Goal: Task Accomplishment & Management: Complete application form

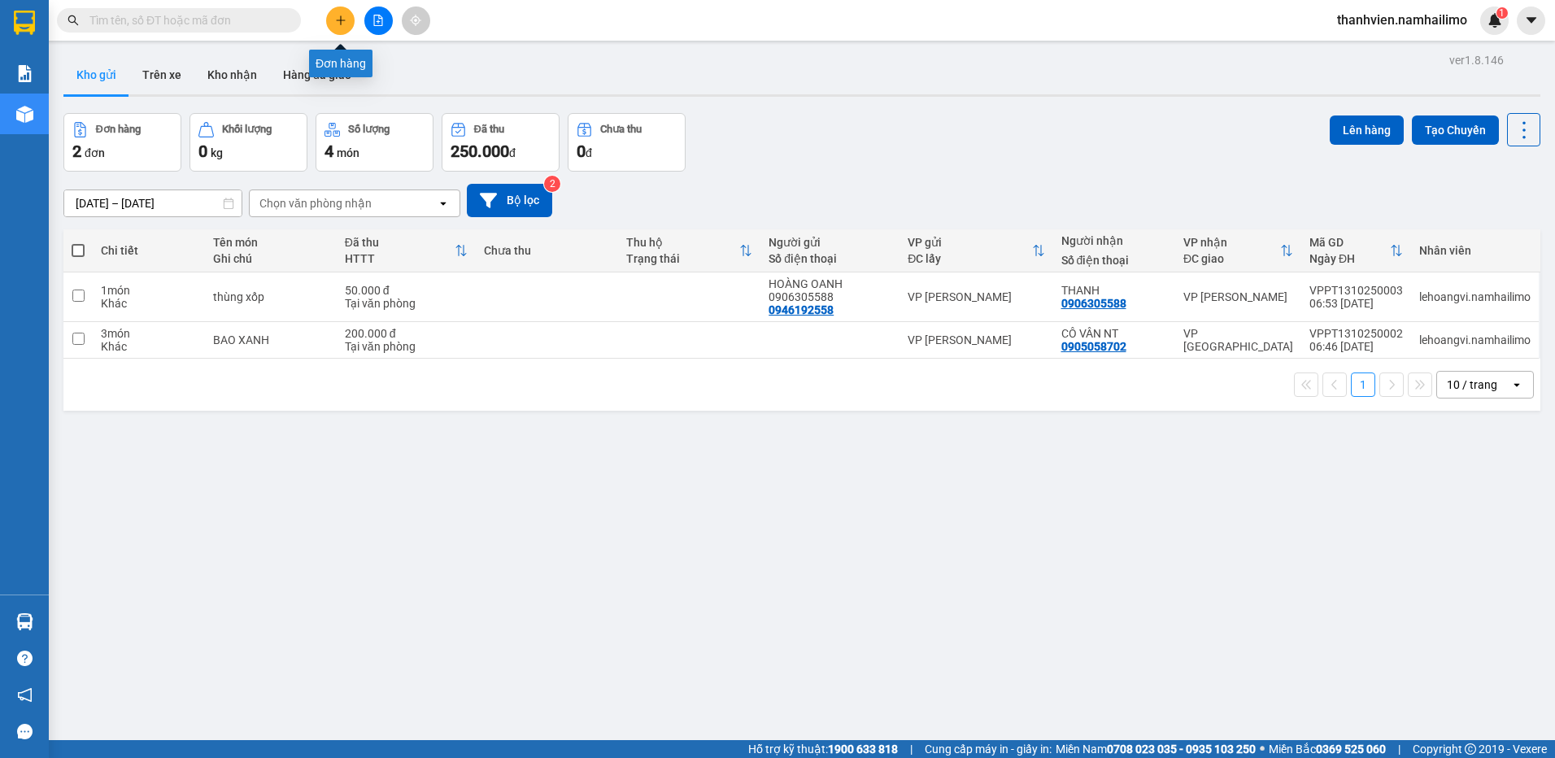
click at [340, 26] on button at bounding box center [340, 21] width 28 height 28
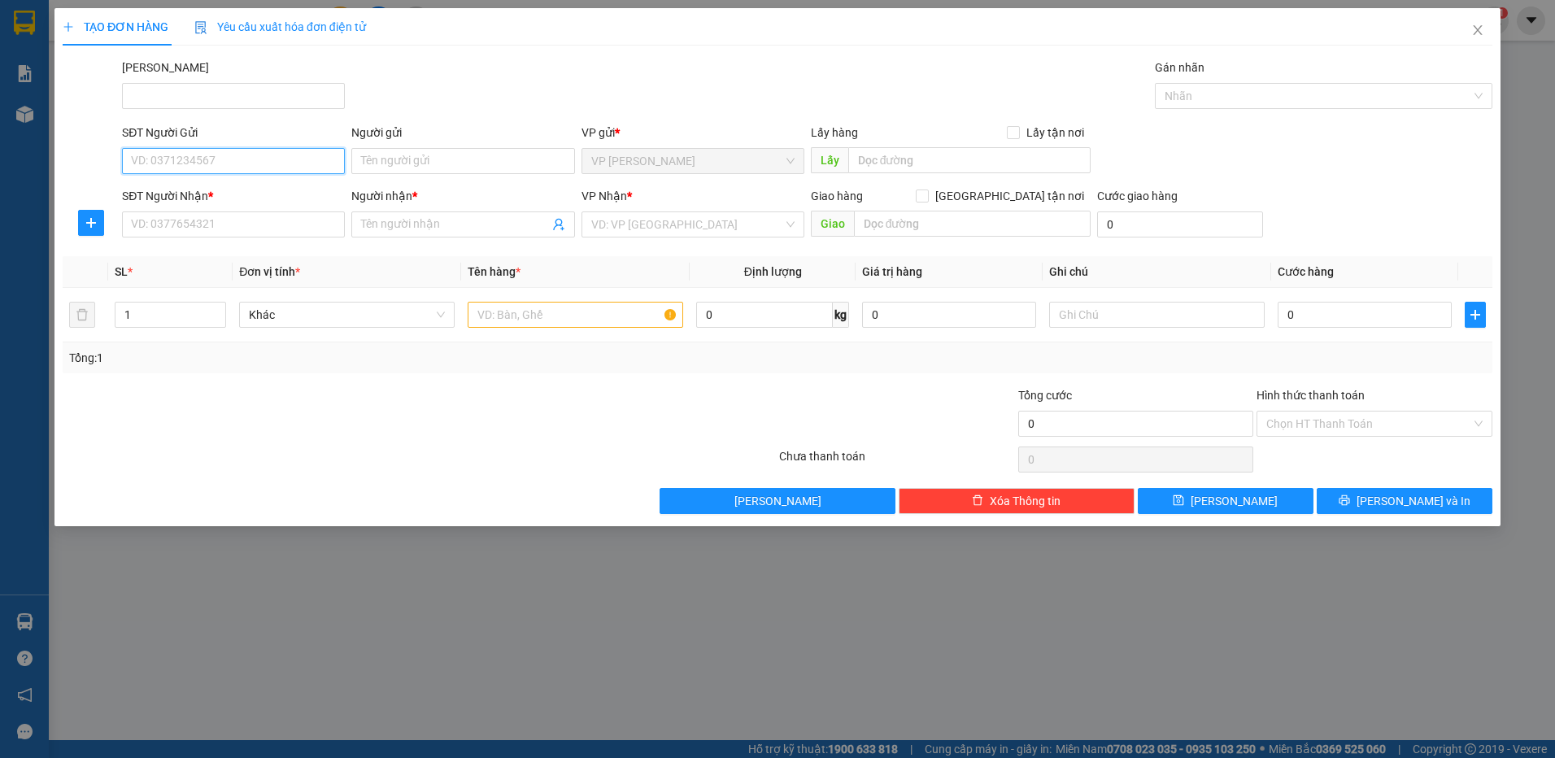
click at [248, 163] on input "SĐT Người Gửi" at bounding box center [233, 161] width 223 height 26
click at [419, 159] on input "Người gửi" at bounding box center [462, 161] width 223 height 26
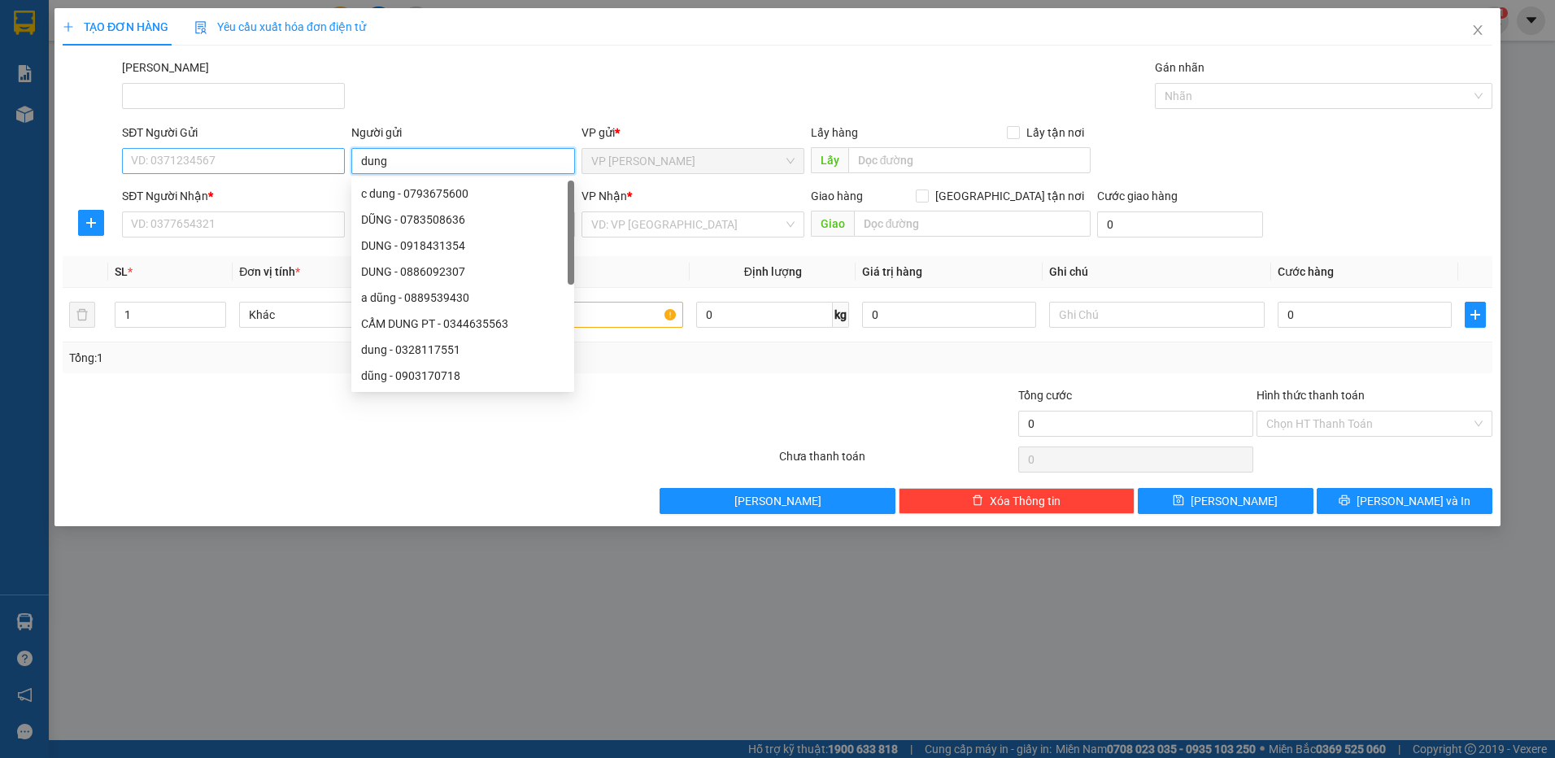
type input "dung"
click at [157, 161] on input "SĐT Người Gửi" at bounding box center [233, 161] width 223 height 26
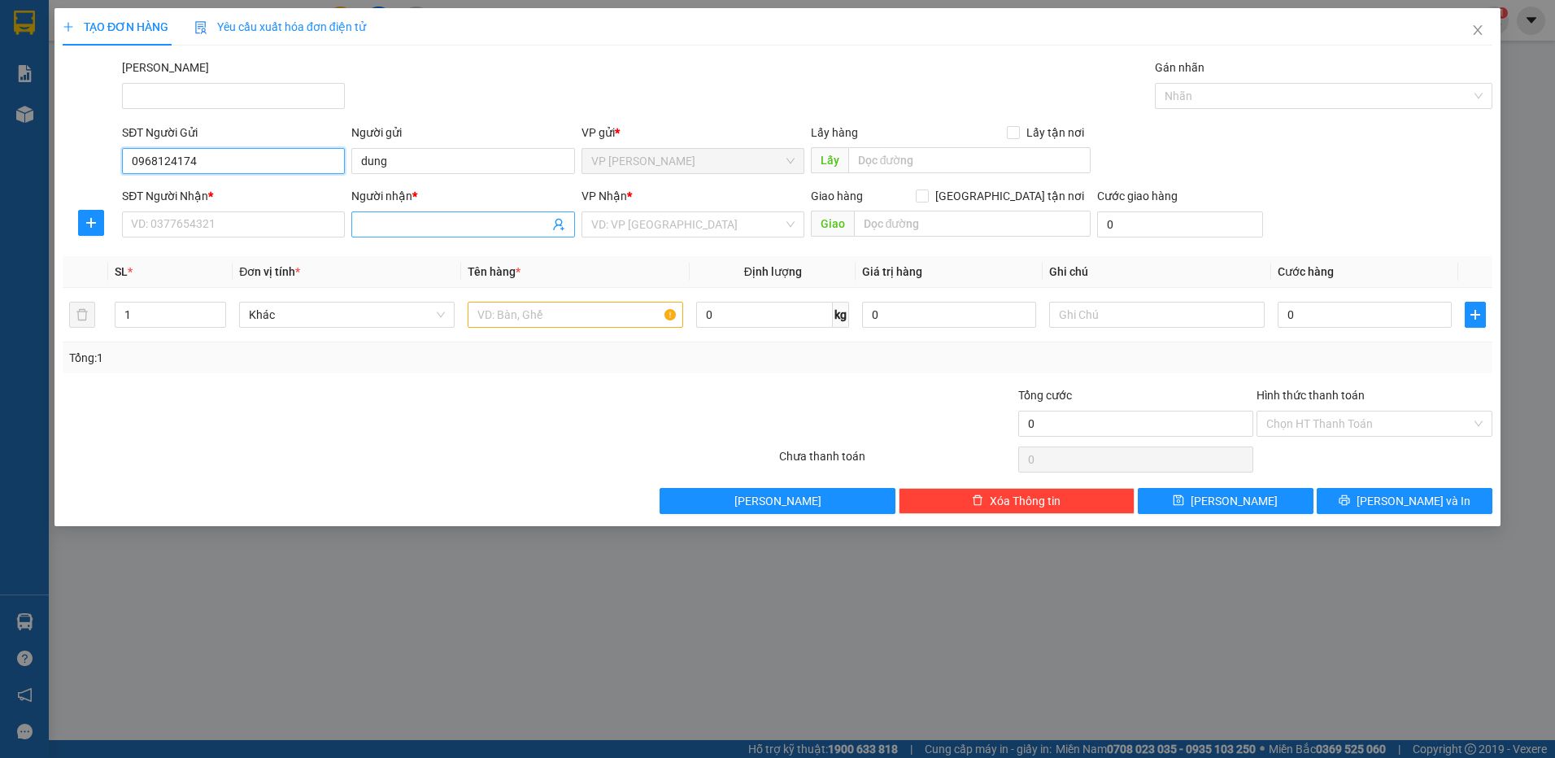
type input "0968124174"
click at [432, 228] on input "Người nhận *" at bounding box center [454, 224] width 187 height 18
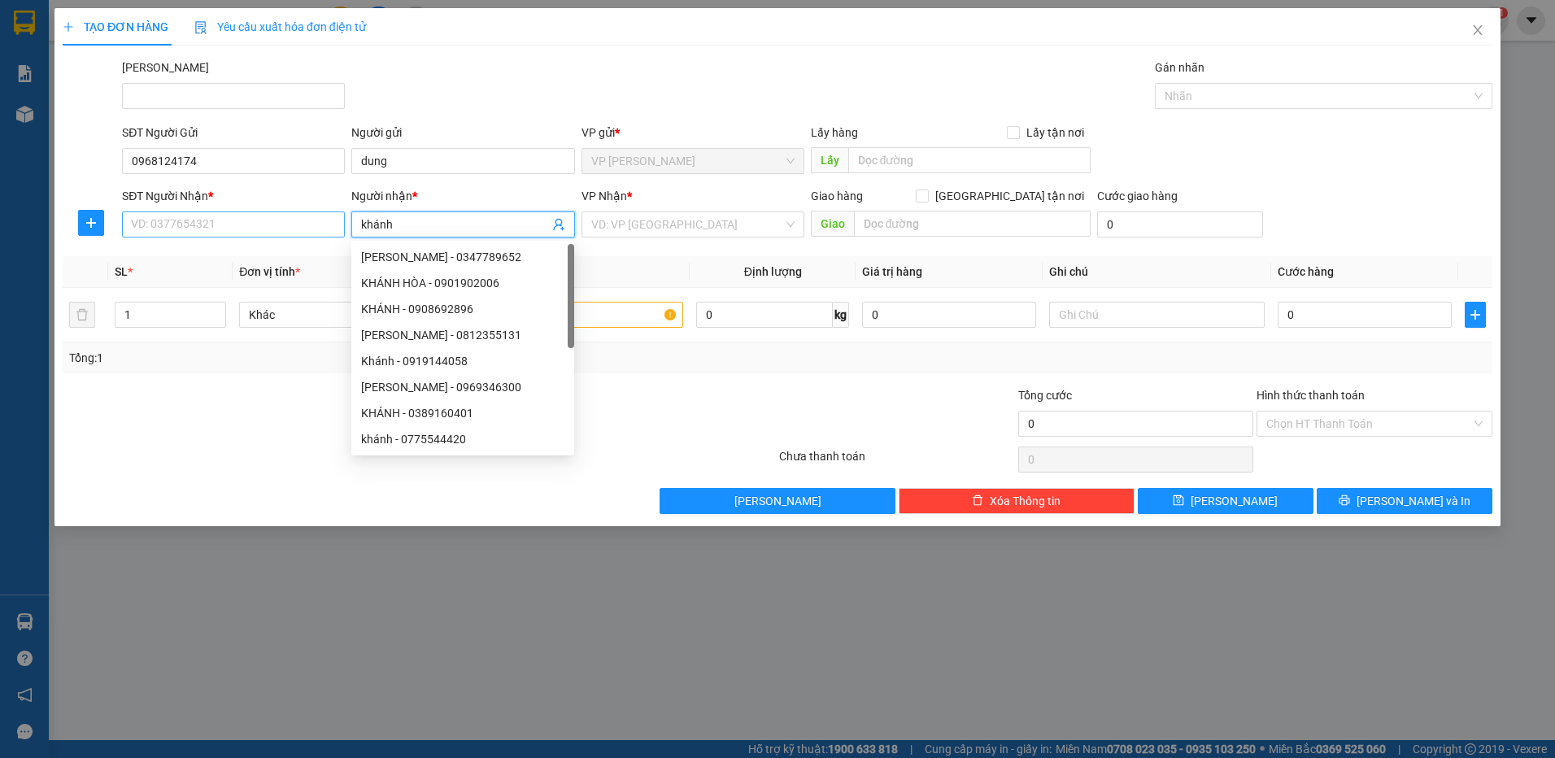
type input "khánh"
click at [153, 223] on input "SĐT Người Nhận *" at bounding box center [233, 224] width 223 height 26
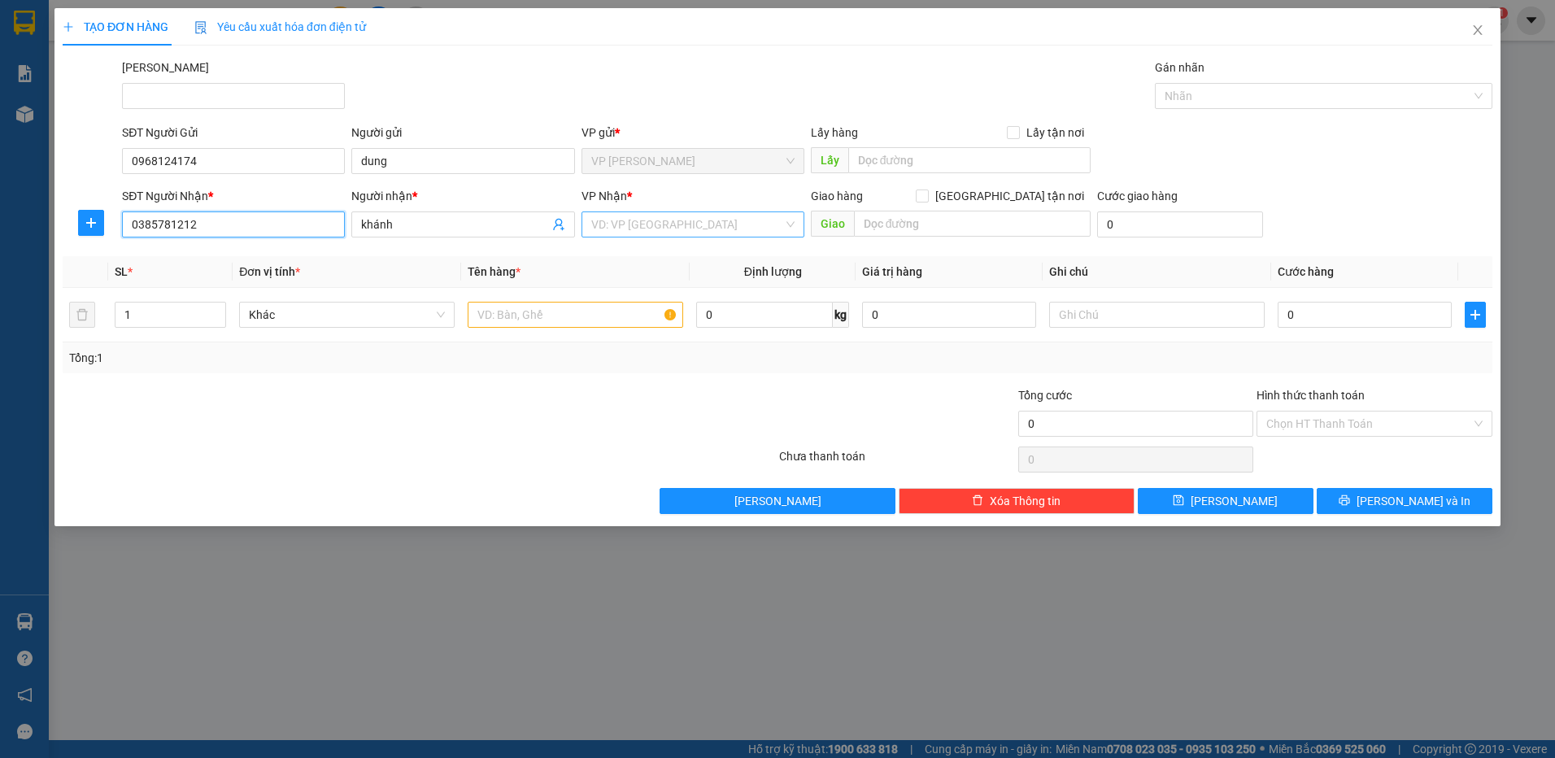
type input "0385781212"
click at [661, 217] on input "search" at bounding box center [687, 224] width 192 height 24
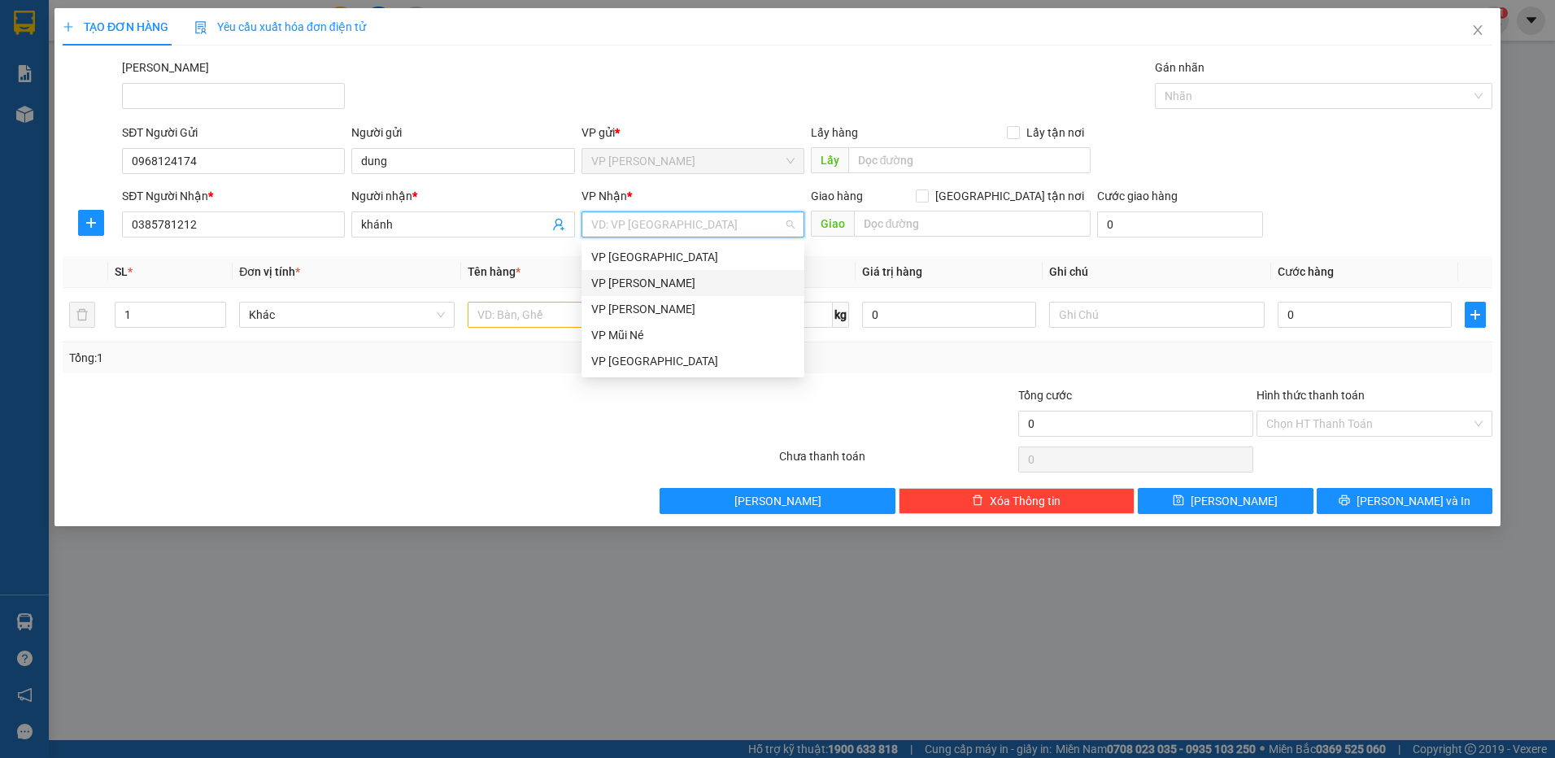
click at [650, 281] on div "VP [PERSON_NAME]" at bounding box center [692, 283] width 203 height 18
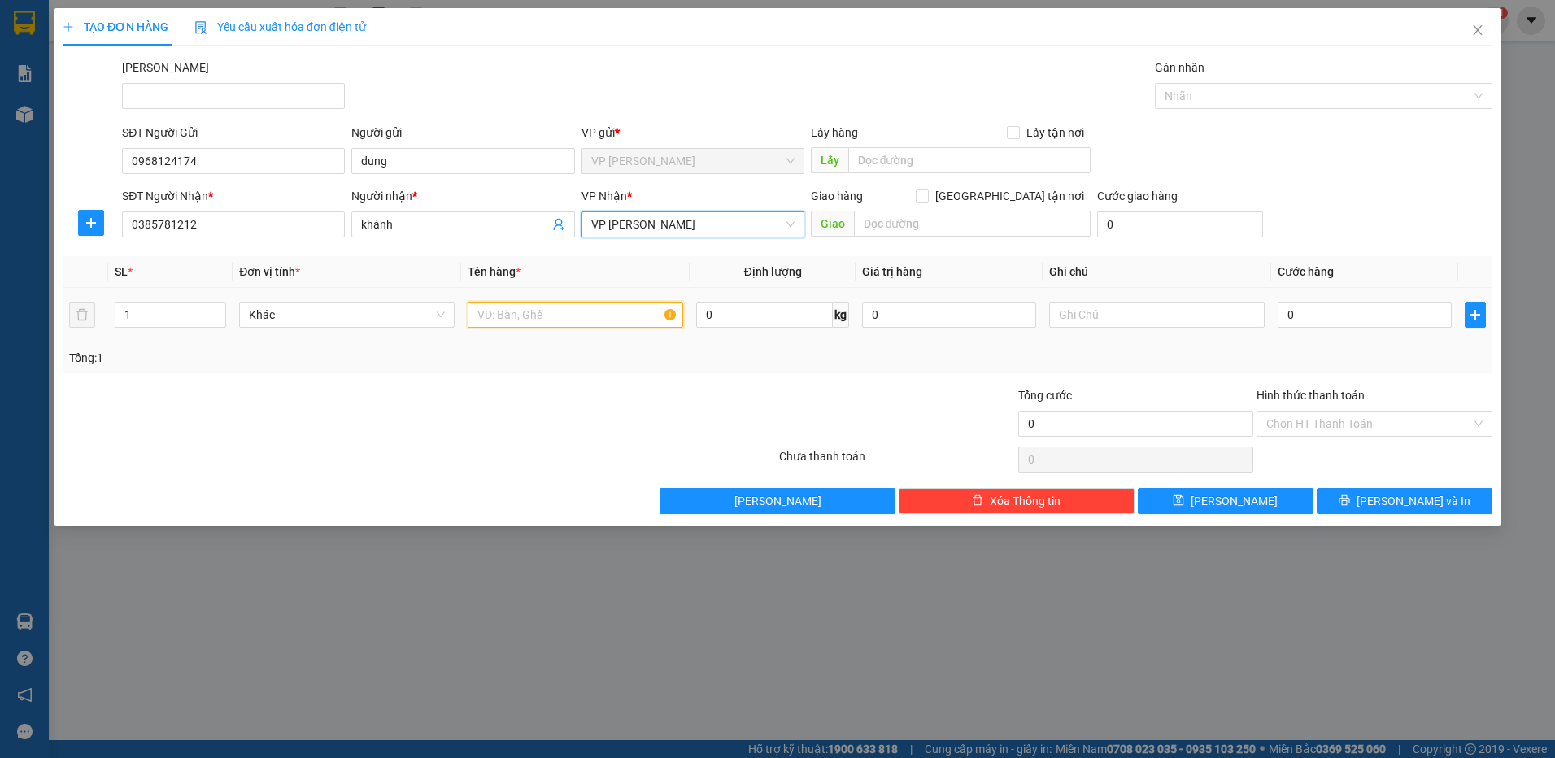
click at [535, 316] on input "text" at bounding box center [575, 315] width 215 height 26
type input "thùng bị đen"
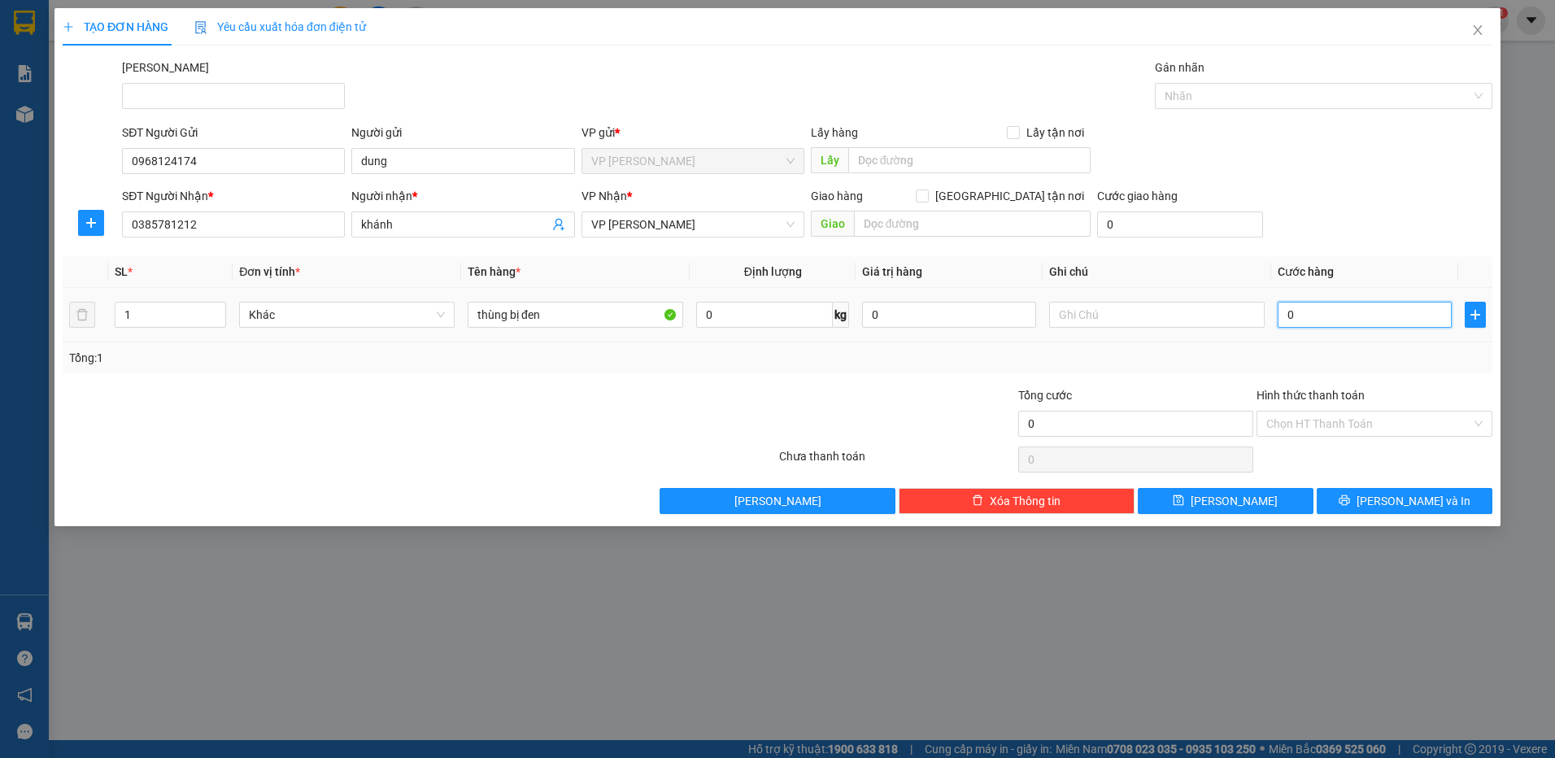
click at [1313, 327] on input "0" at bounding box center [1364, 315] width 174 height 26
type input "3"
type input "30"
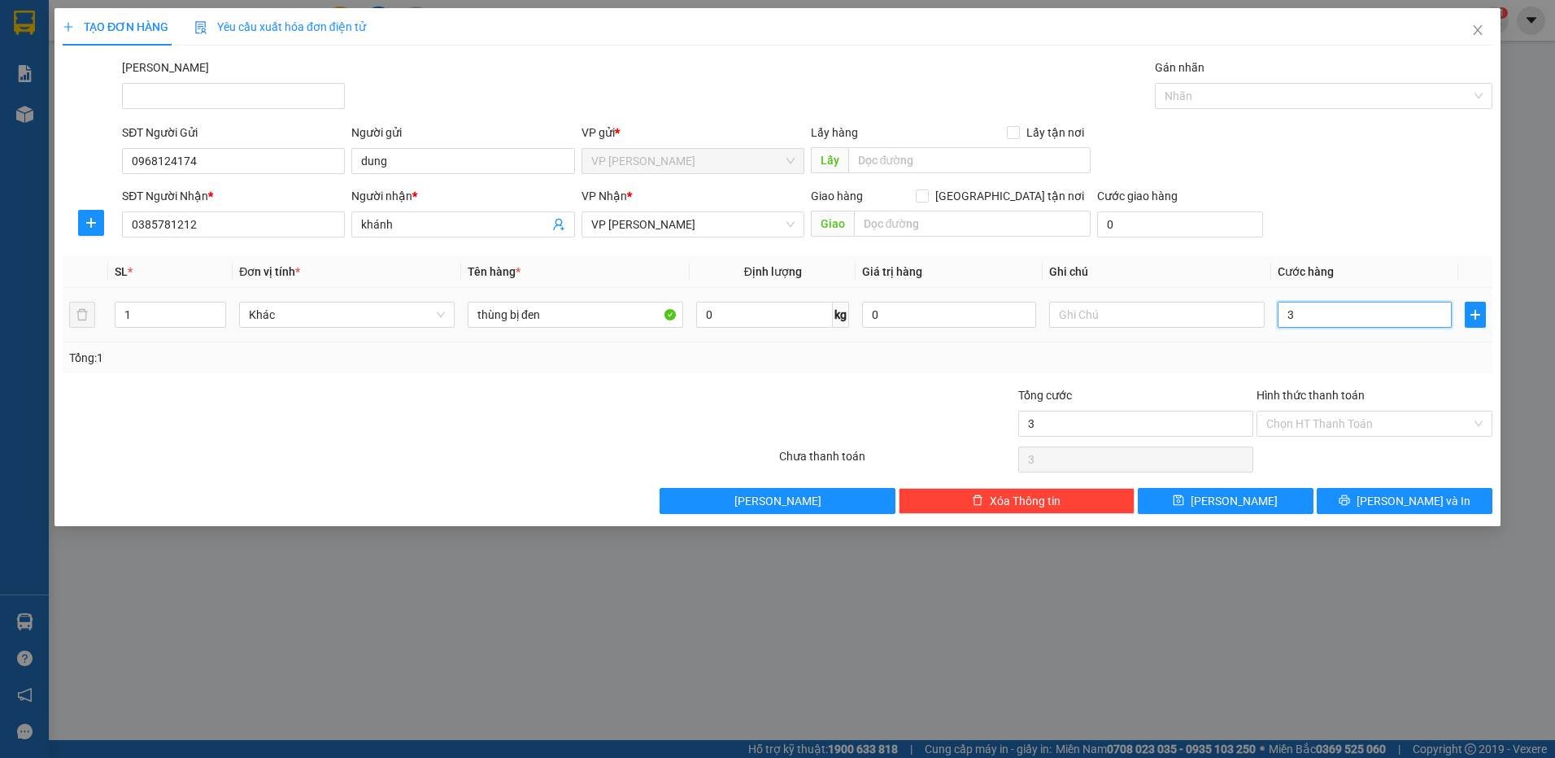
type input "30"
type input "30.000"
click at [1308, 424] on input "Hình thức thanh toán" at bounding box center [1368, 423] width 205 height 24
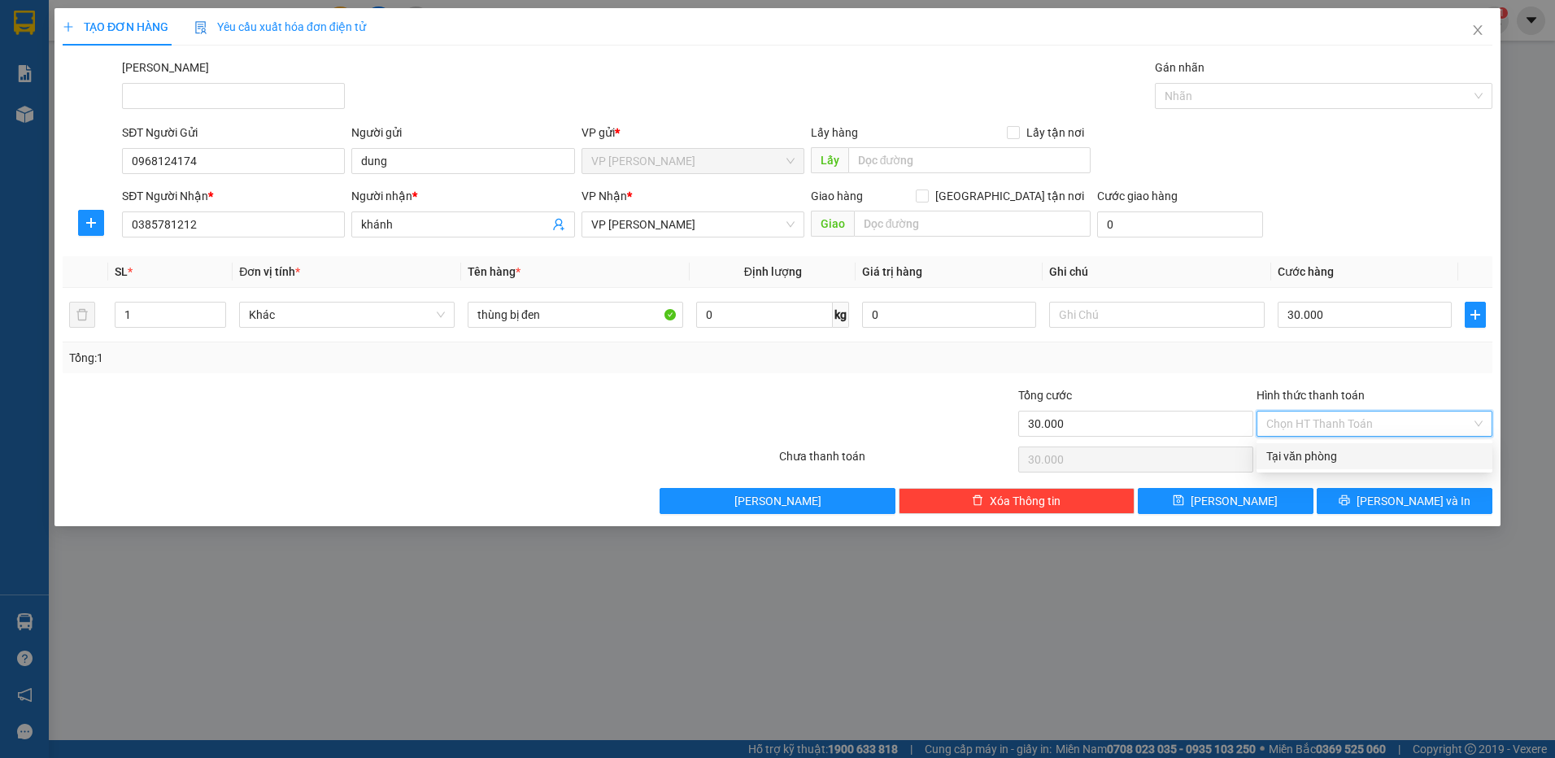
click at [1307, 459] on div "Tại văn phòng" at bounding box center [1374, 456] width 216 height 18
type input "0"
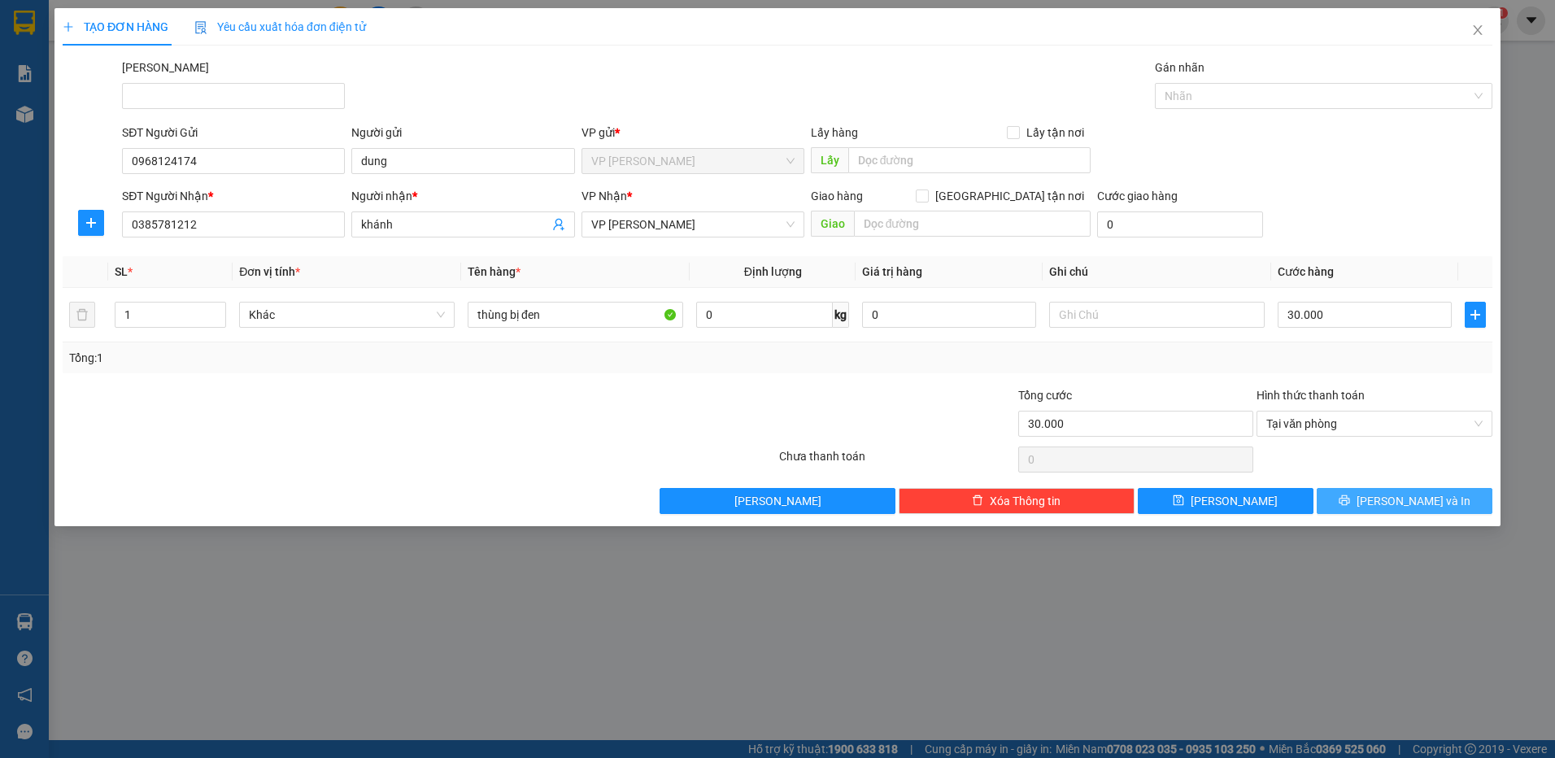
drag, startPoint x: 1350, startPoint y: 500, endPoint x: 1331, endPoint y: 502, distance: 18.8
click at [1342, 503] on button "[PERSON_NAME] và In" at bounding box center [1404, 501] width 176 height 26
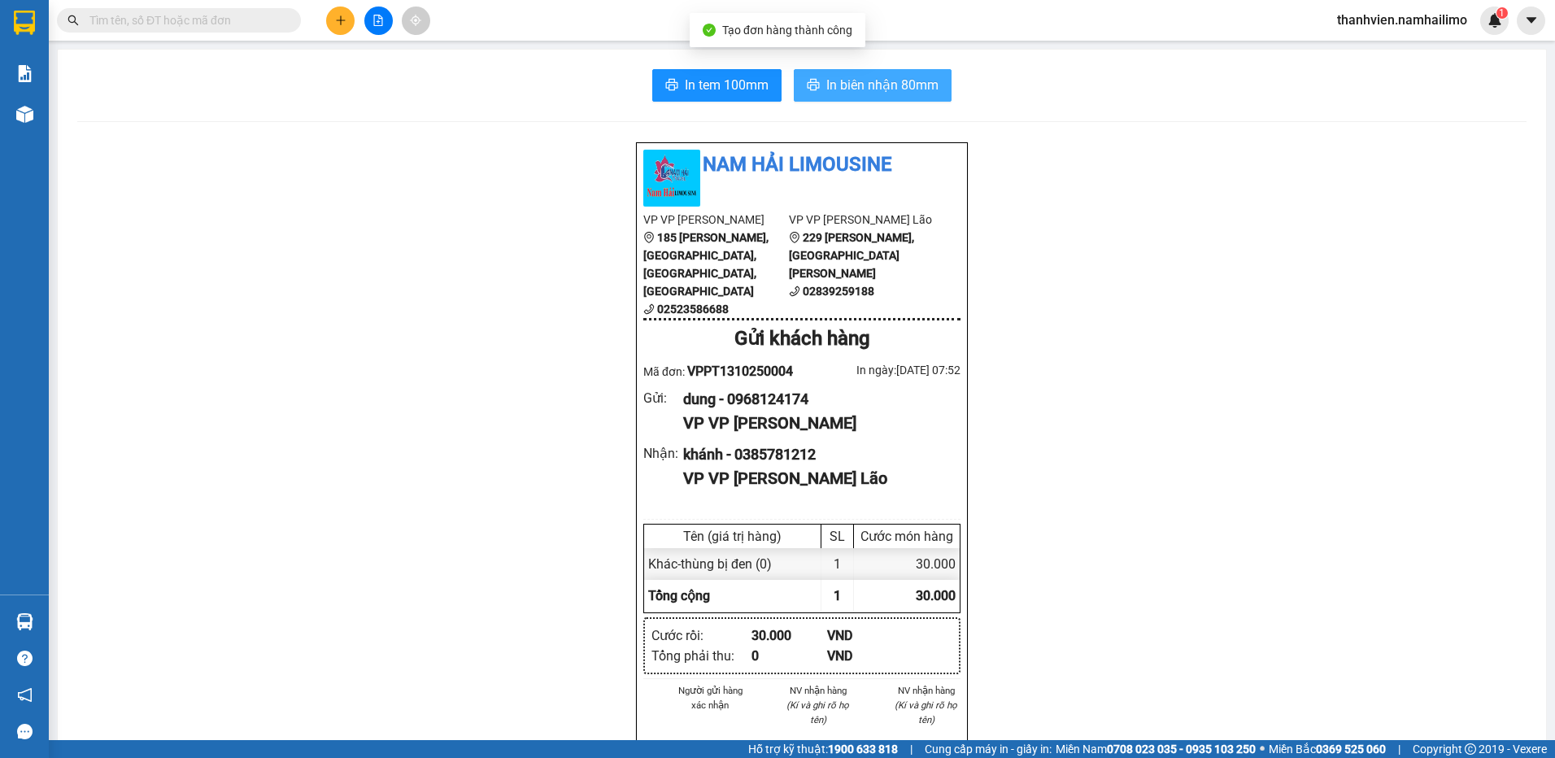
click at [870, 89] on span "In biên nhận 80mm" at bounding box center [882, 85] width 112 height 20
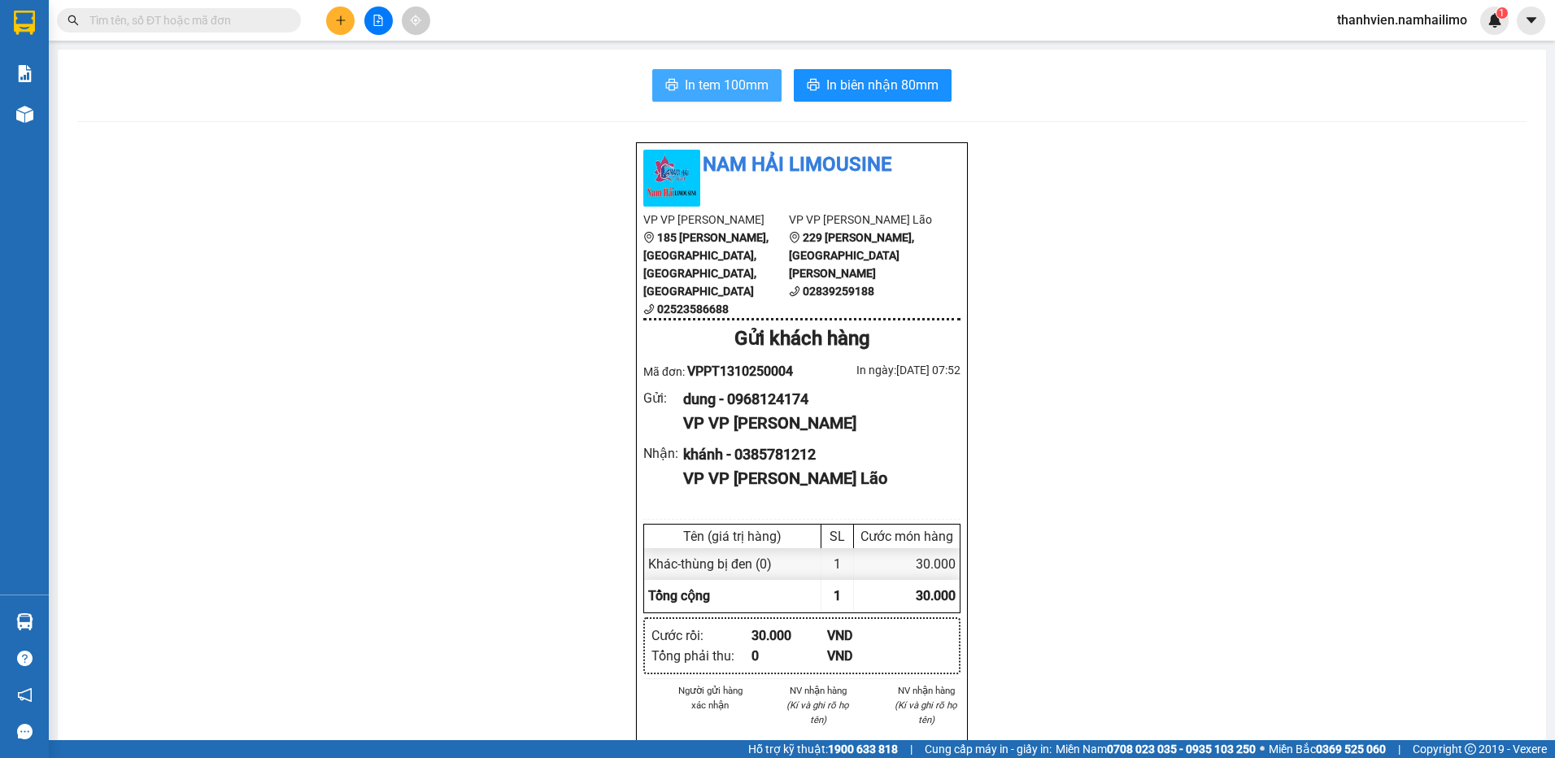
click at [759, 80] on span "In tem 100mm" at bounding box center [727, 85] width 84 height 20
click at [222, 17] on input "text" at bounding box center [185, 20] width 192 height 18
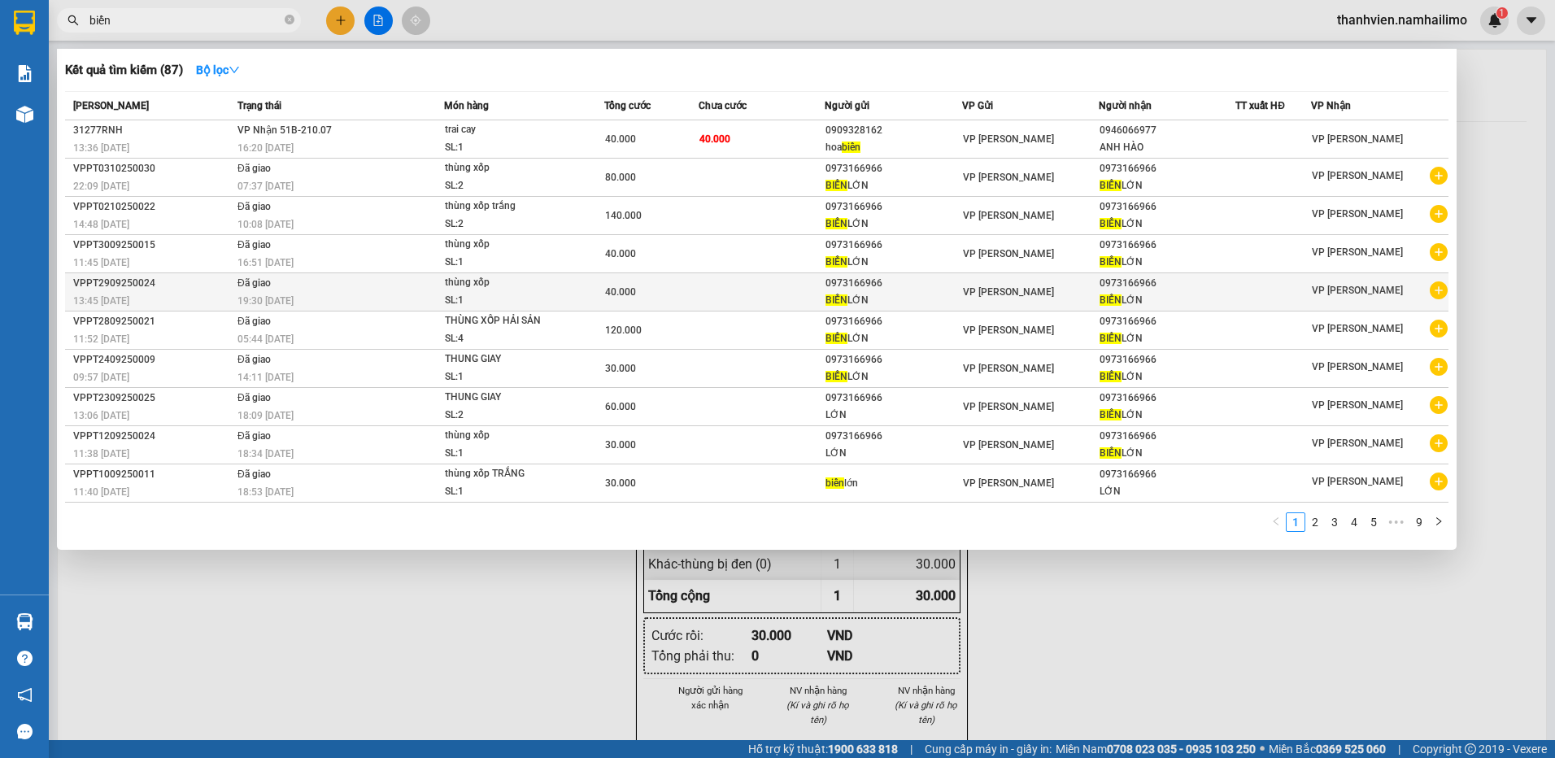
type input "biển"
click at [1436, 296] on icon "plus-circle" at bounding box center [1438, 290] width 18 height 18
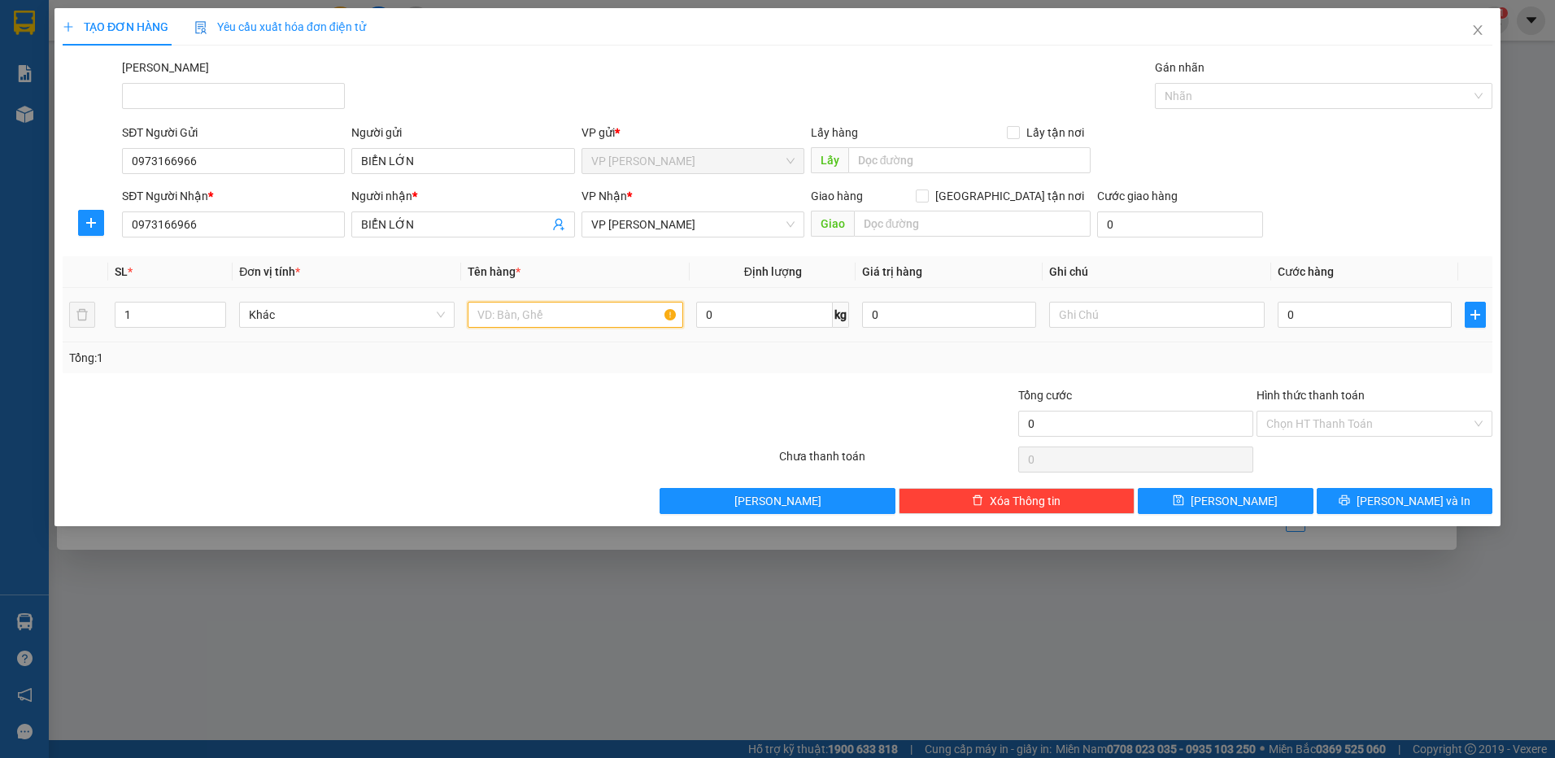
click at [576, 315] on input "text" at bounding box center [575, 315] width 215 height 26
type input "thùng xốp trắng"
click at [1324, 311] on input "0" at bounding box center [1364, 315] width 174 height 26
type input "4"
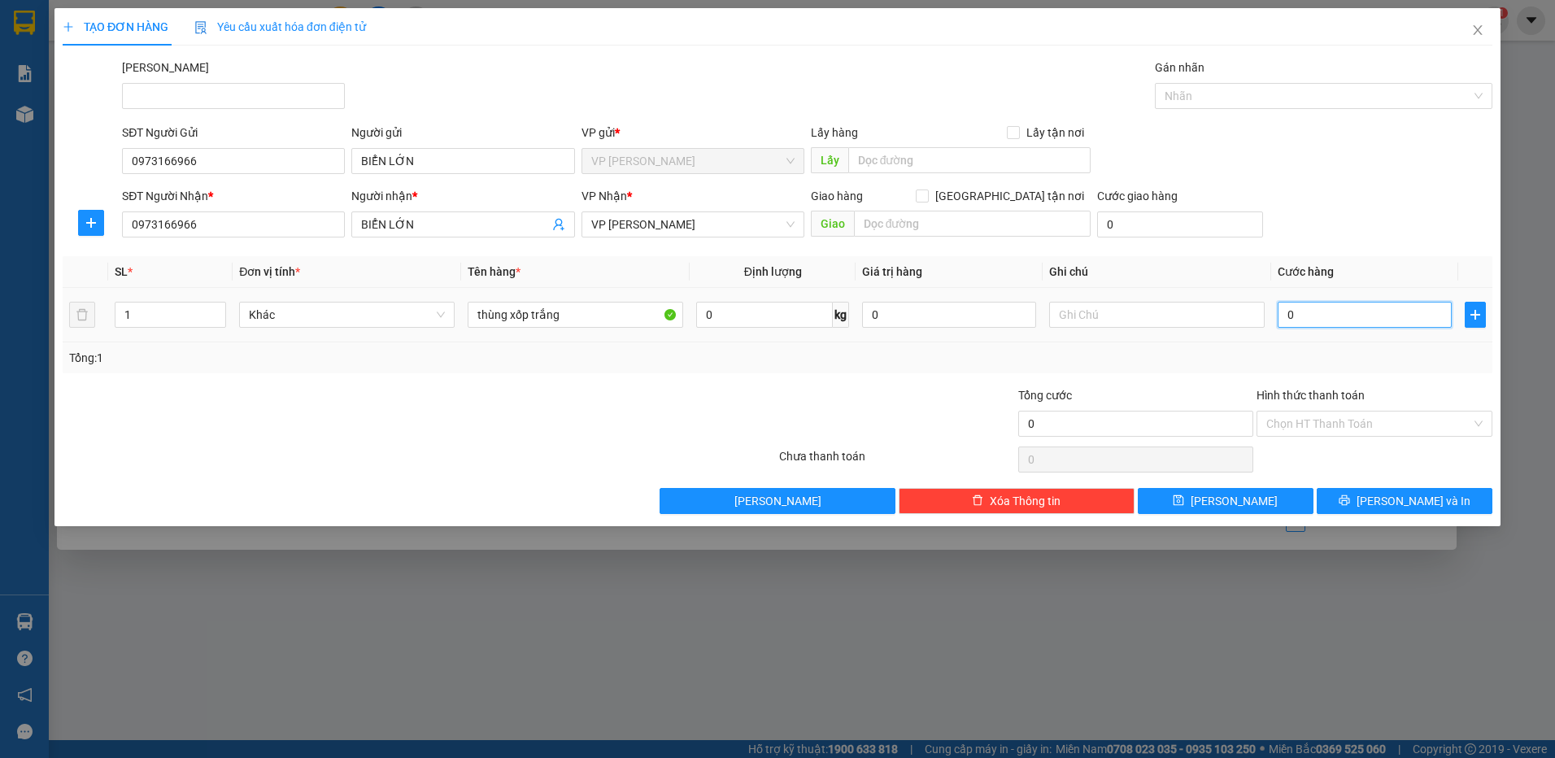
type input "4"
type input "40"
type input "40.000"
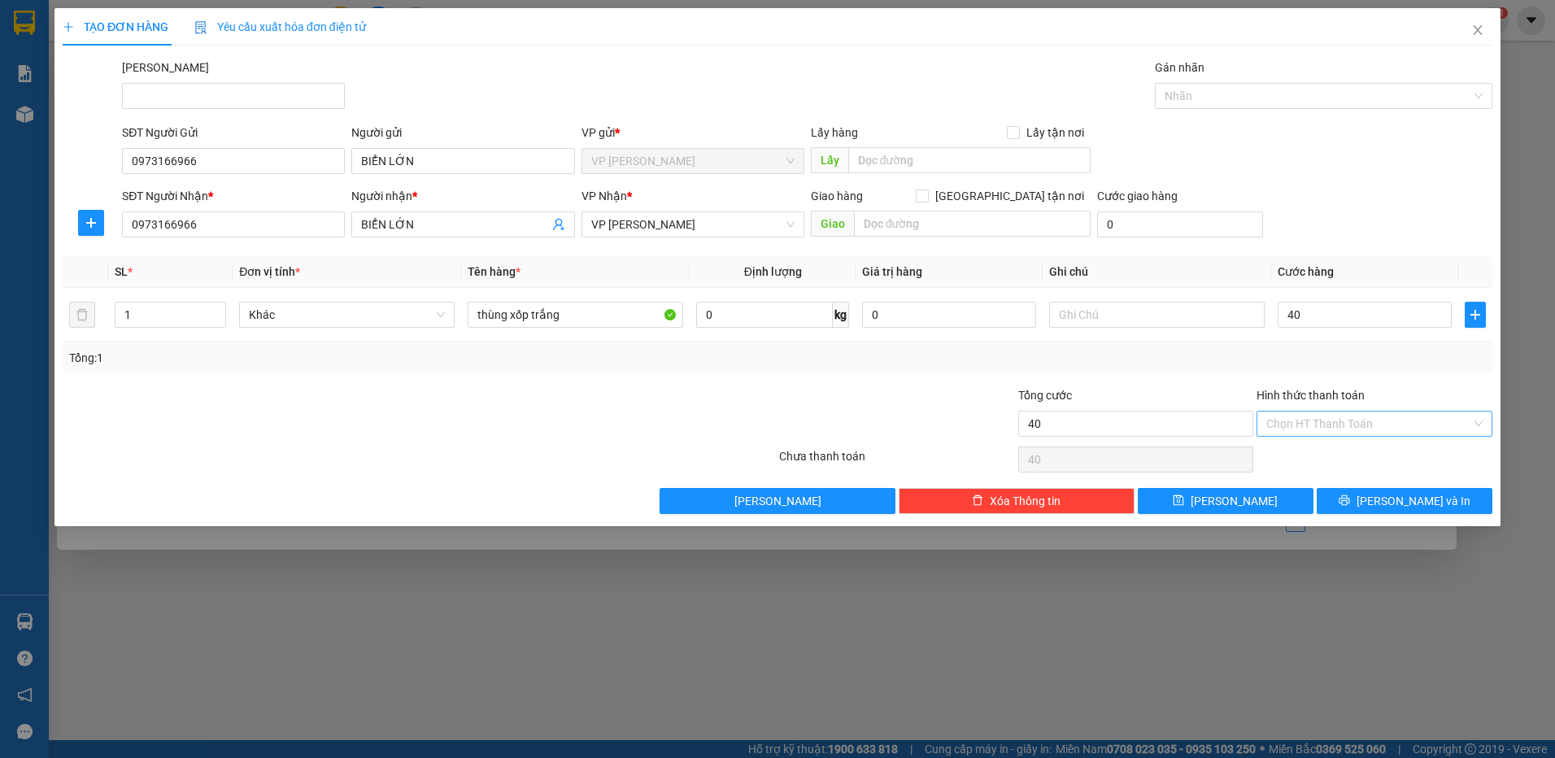
type input "40.000"
click at [1351, 421] on input "Hình thức thanh toán" at bounding box center [1368, 423] width 205 height 24
drag, startPoint x: 1355, startPoint y: 449, endPoint x: 1367, endPoint y: 470, distance: 24.0
click at [1358, 455] on div "Tại văn phòng" at bounding box center [1374, 456] width 216 height 18
type input "0"
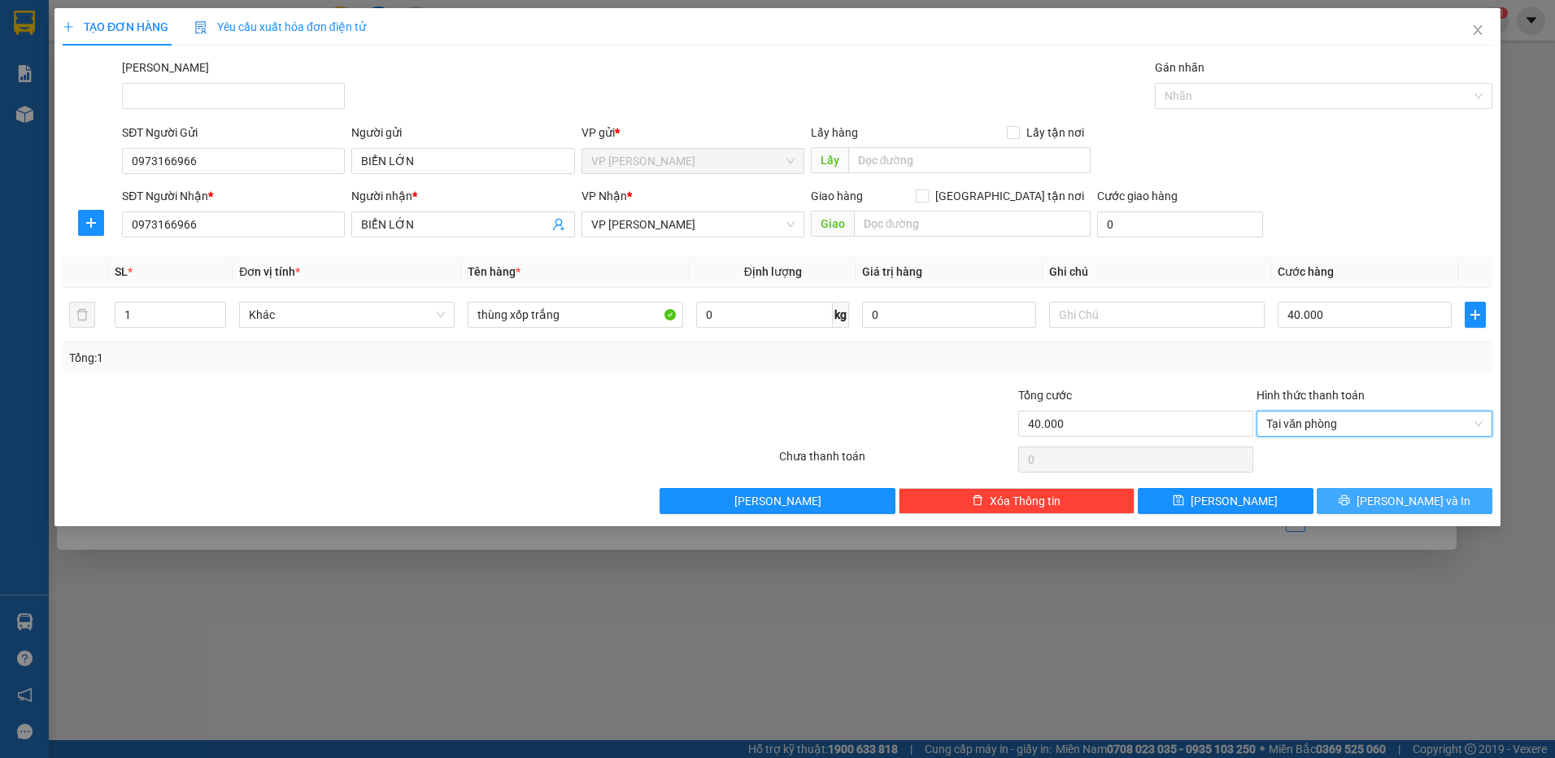
drag, startPoint x: 1372, startPoint y: 498, endPoint x: 1371, endPoint y: 515, distance: 17.2
click at [1371, 500] on button "[PERSON_NAME] và In" at bounding box center [1404, 501] width 176 height 26
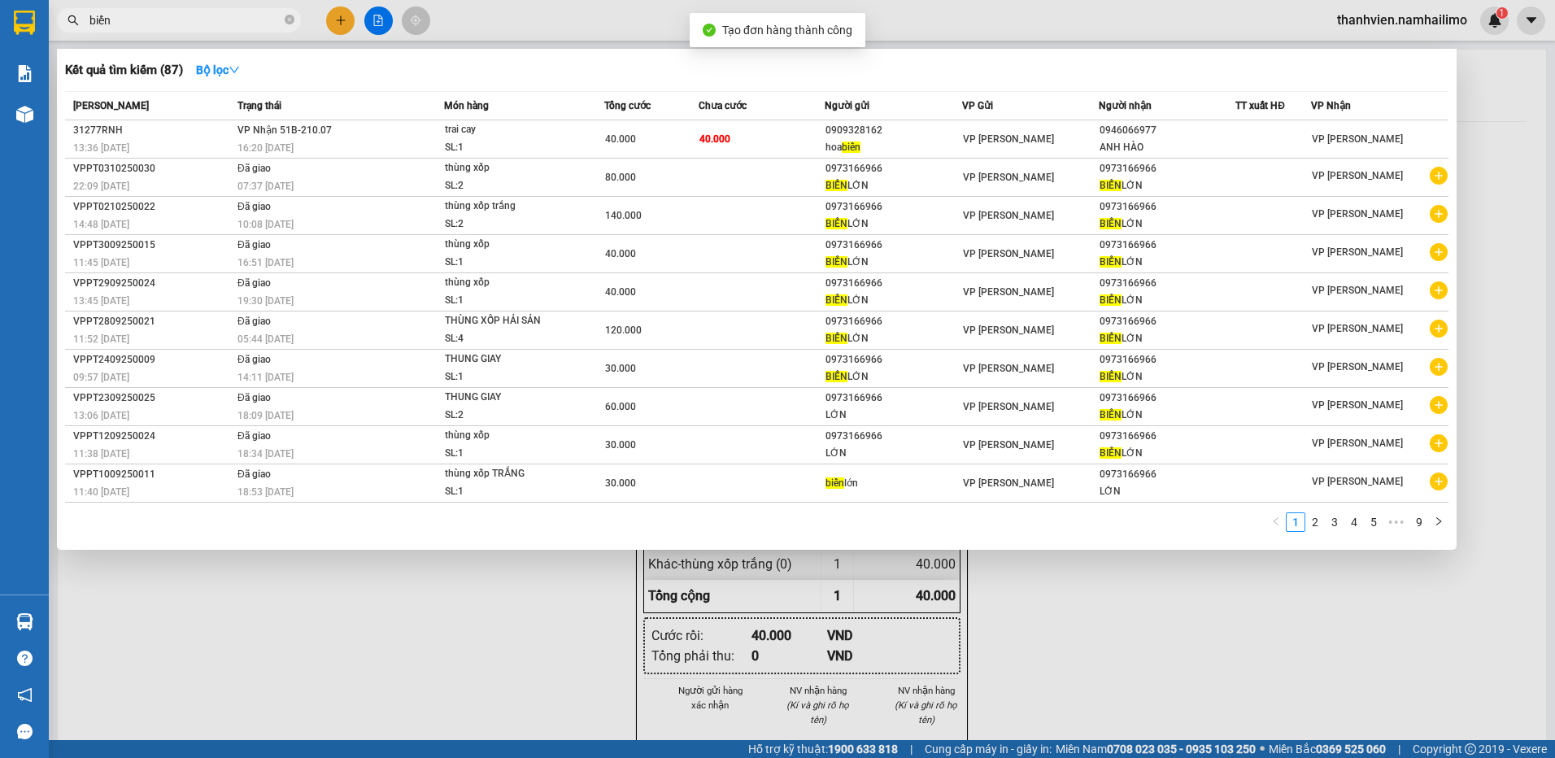
click at [1233, 607] on div at bounding box center [777, 379] width 1555 height 758
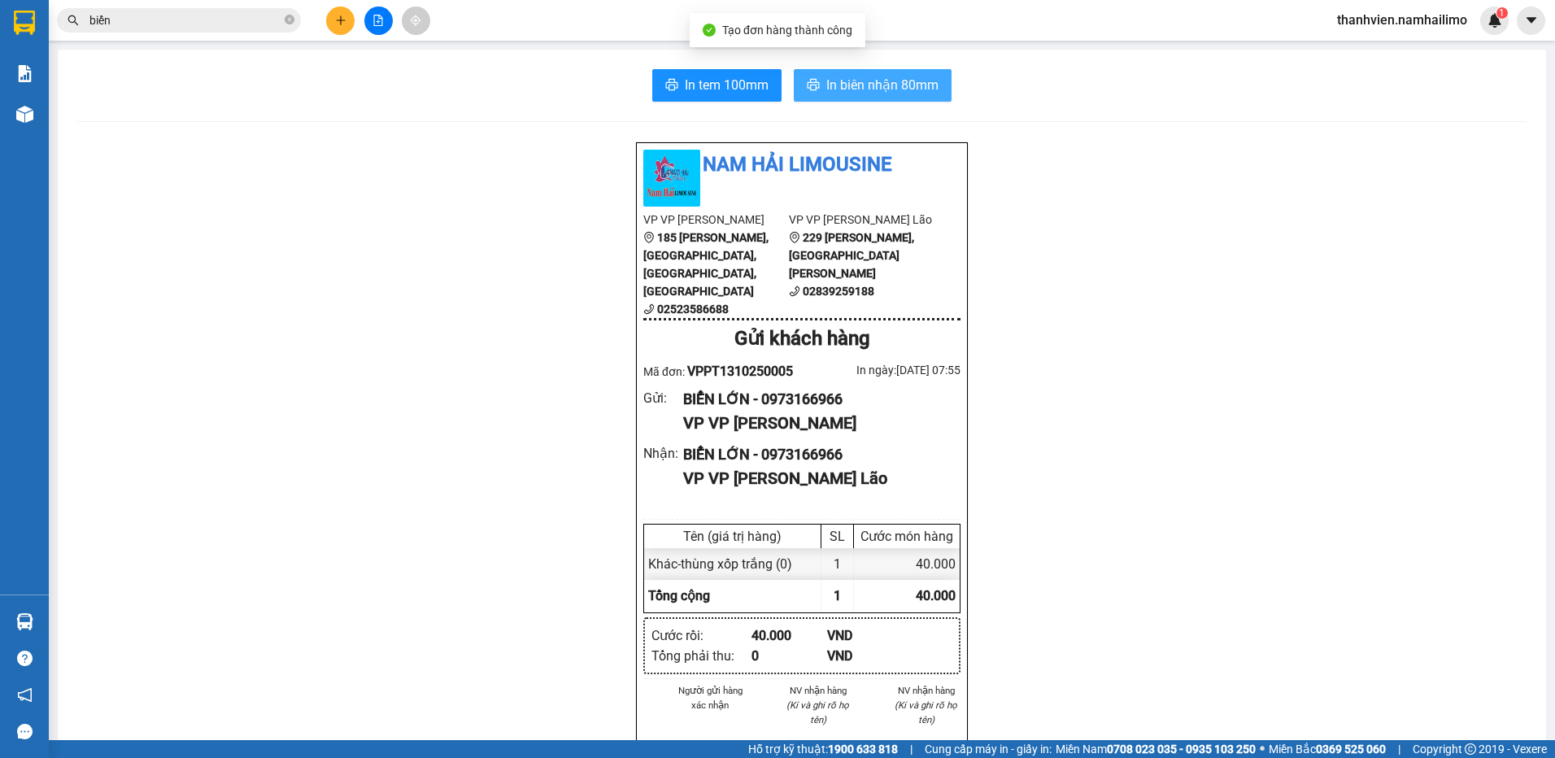
click at [826, 76] on span "In biên nhận 80mm" at bounding box center [882, 85] width 112 height 20
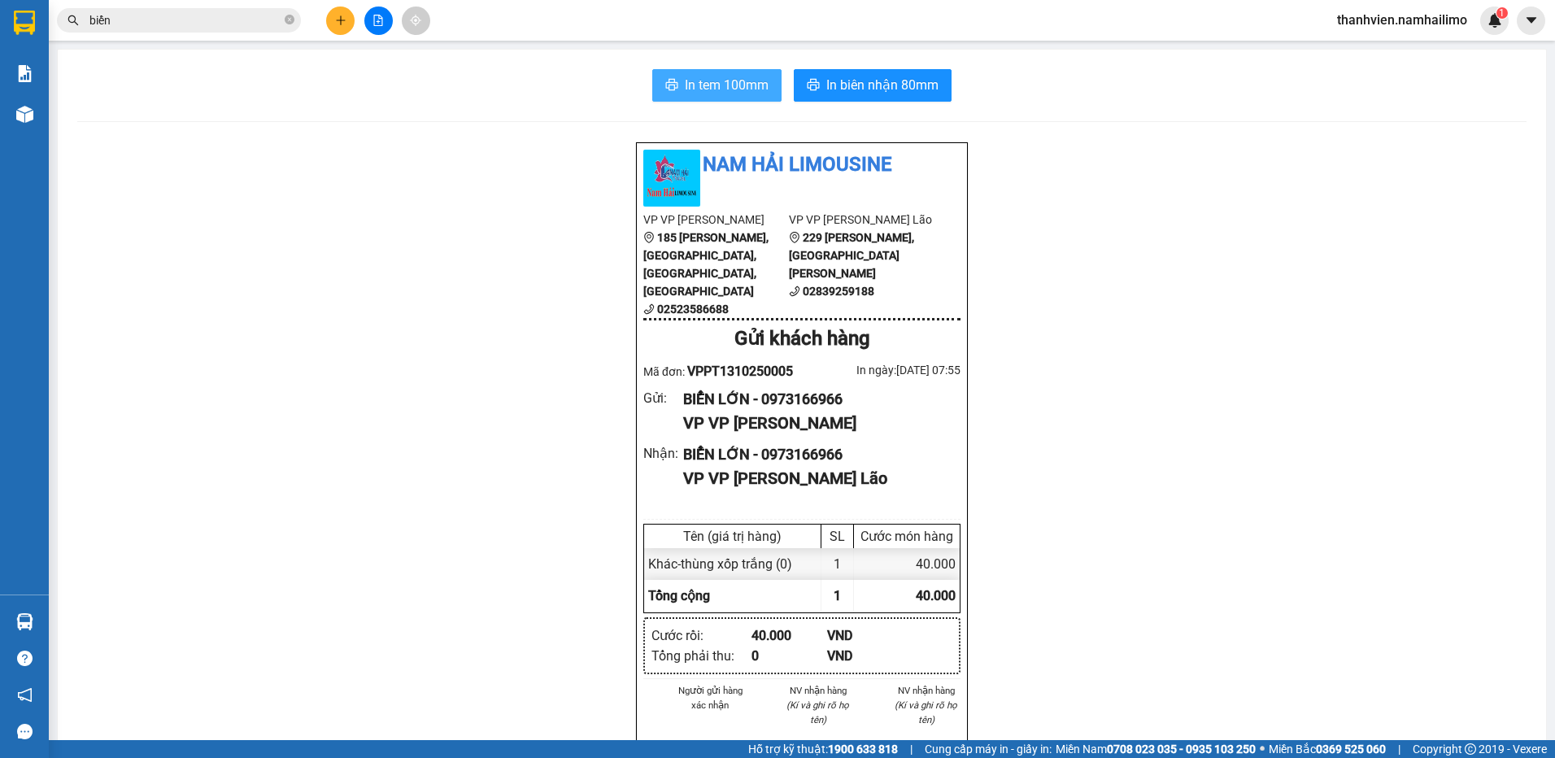
click at [748, 90] on span "In tem 100mm" at bounding box center [727, 85] width 84 height 20
click at [337, 22] on icon "plus" at bounding box center [340, 20] width 11 height 11
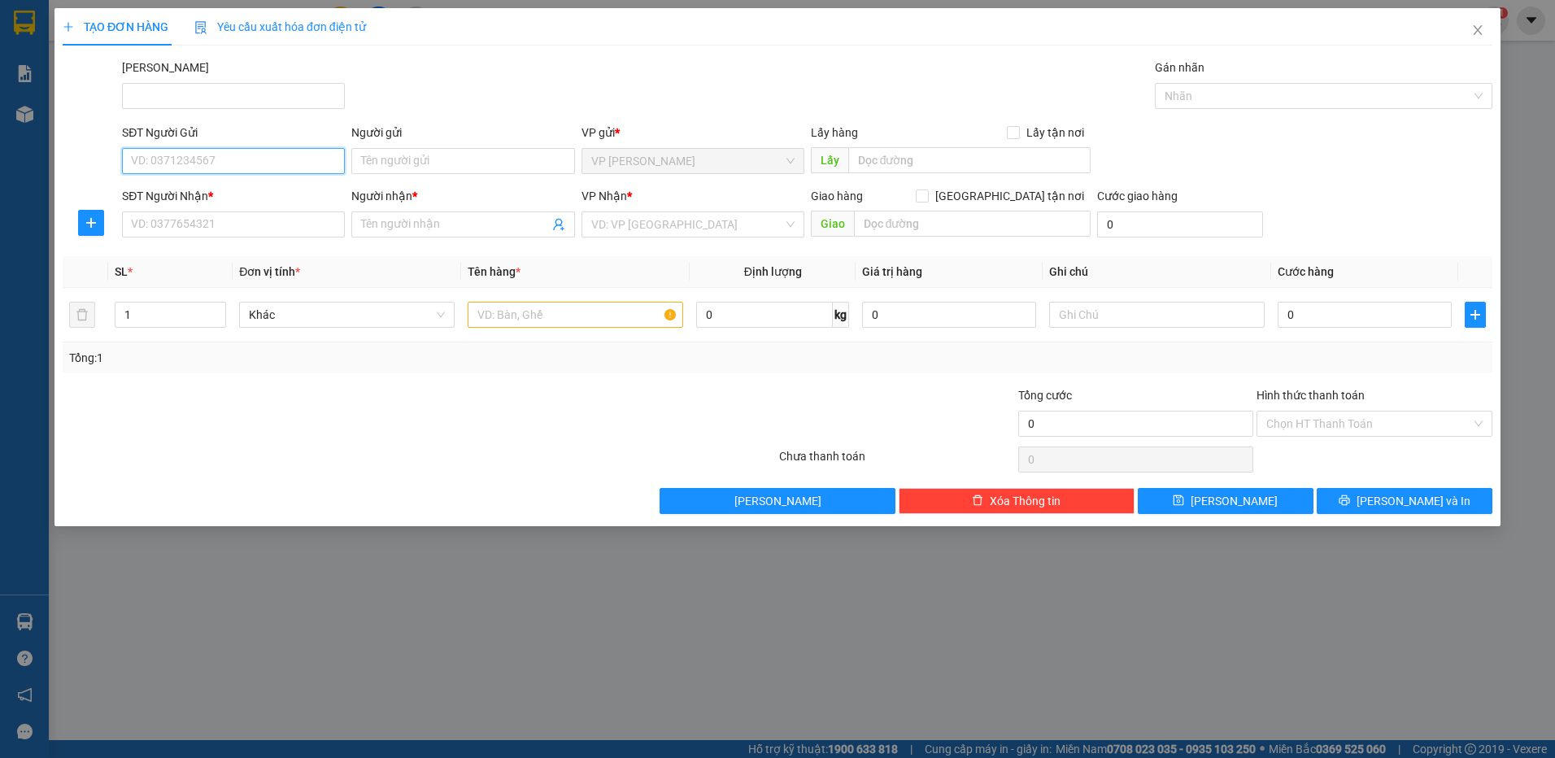
click at [251, 161] on input "SĐT Người Gửi" at bounding box center [233, 161] width 223 height 26
type input "0924606046"
click at [376, 159] on input "Người gửi" at bounding box center [462, 161] width 223 height 26
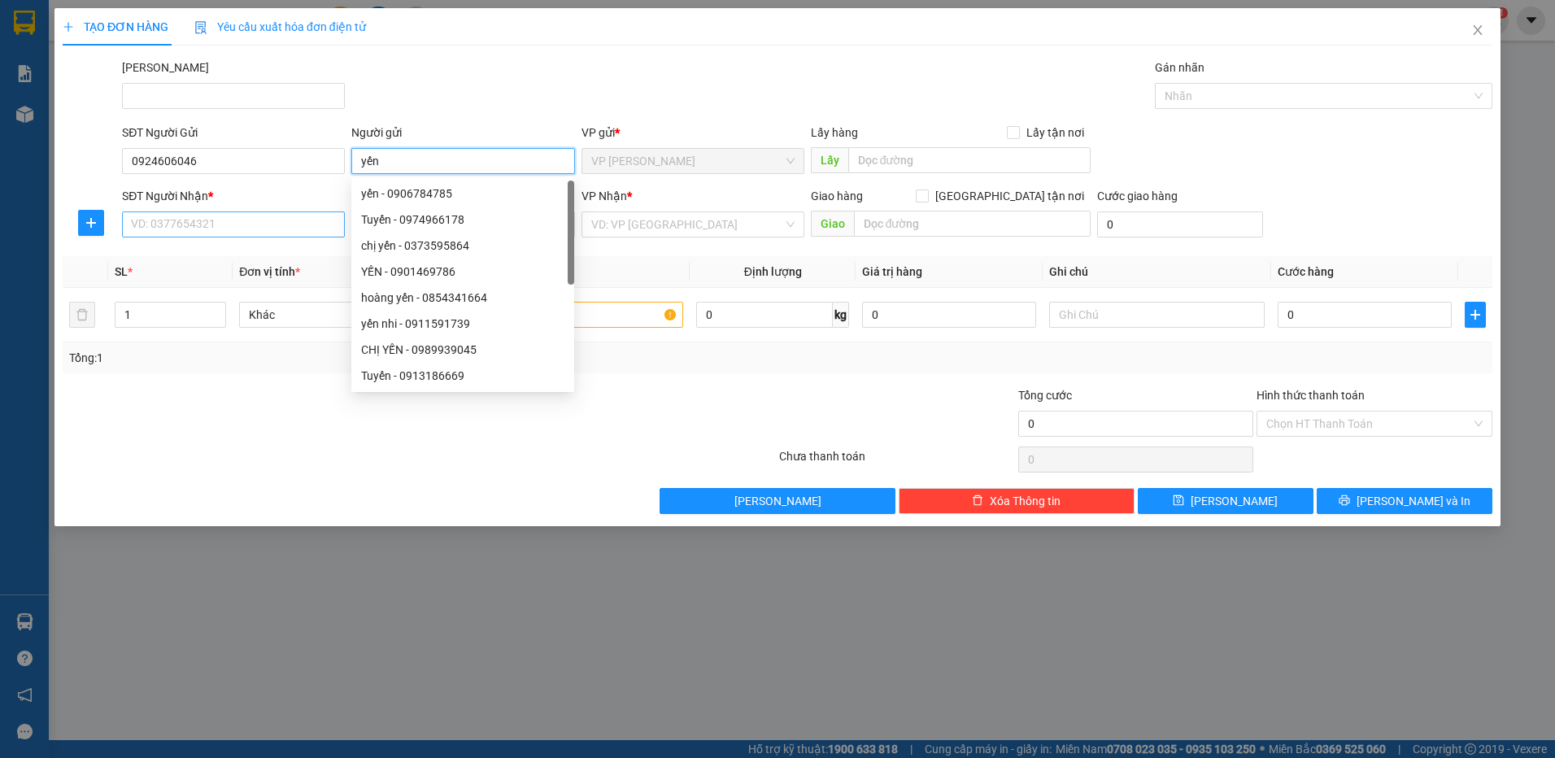
type input "yến"
click at [242, 223] on input "SĐT Người Nhận *" at bounding box center [233, 224] width 223 height 26
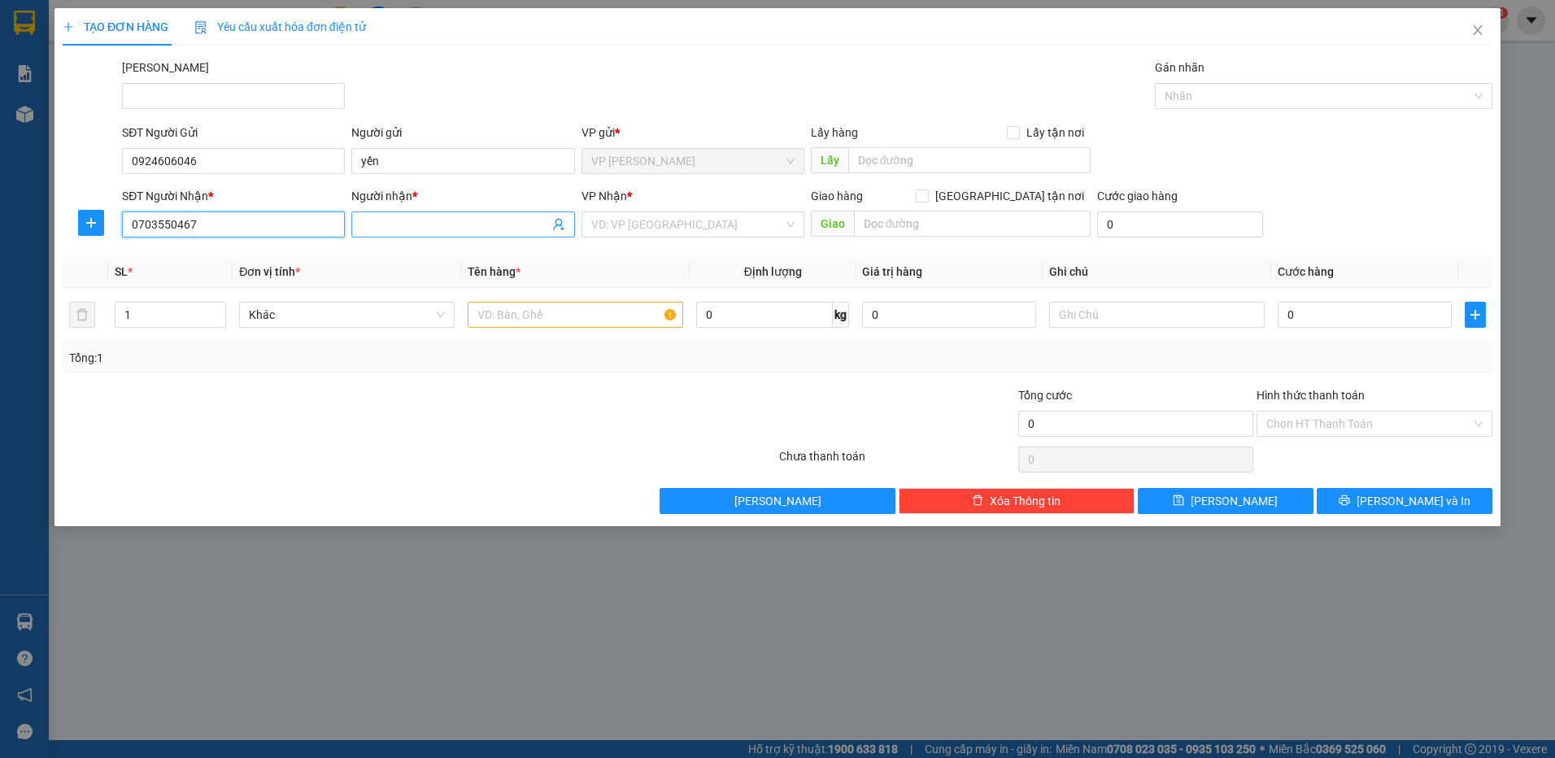
type input "0703550467"
click at [385, 221] on input "Người nhận *" at bounding box center [454, 224] width 187 height 18
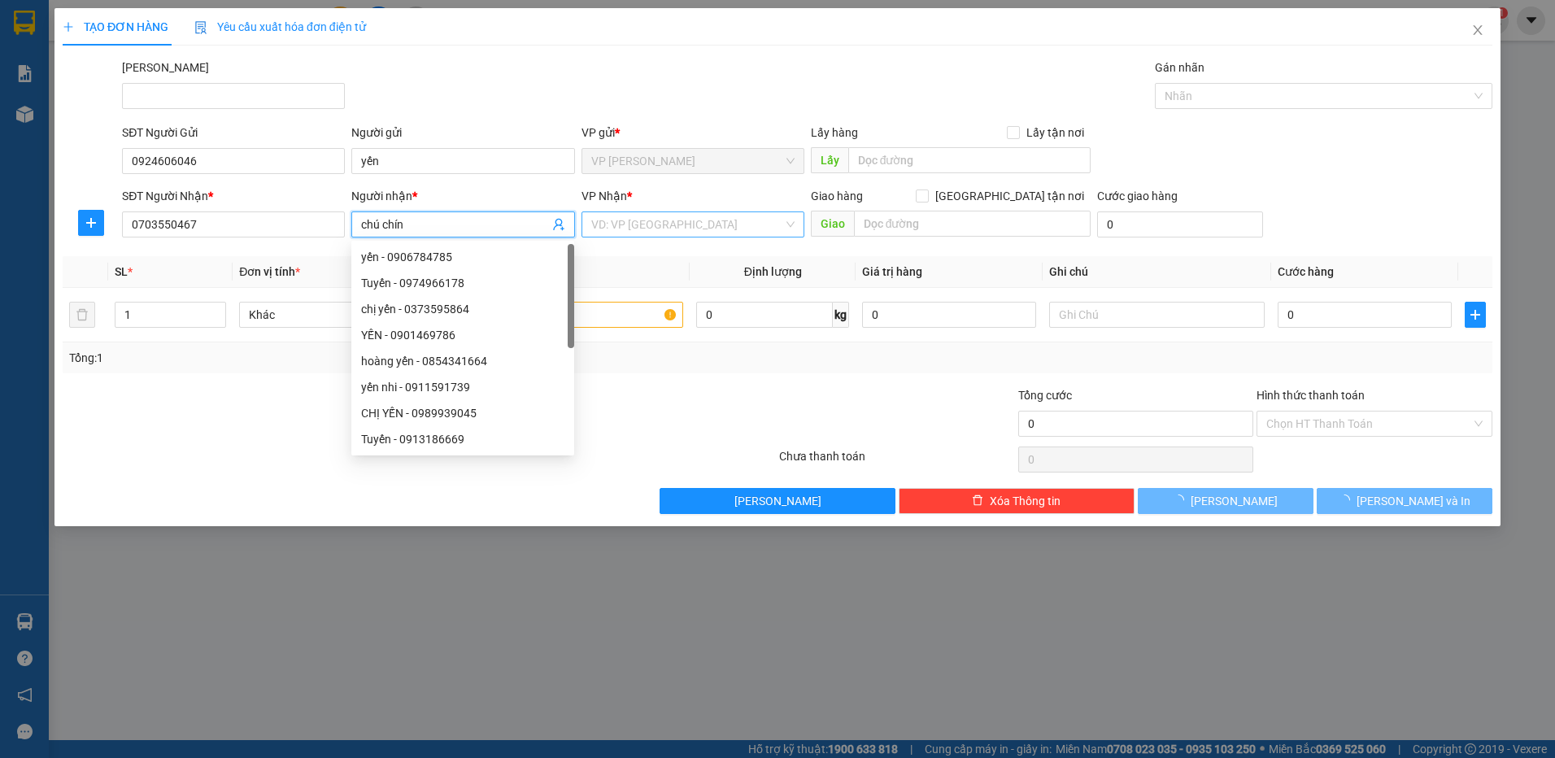
type input "chú chín"
click at [676, 219] on input "search" at bounding box center [687, 224] width 192 height 24
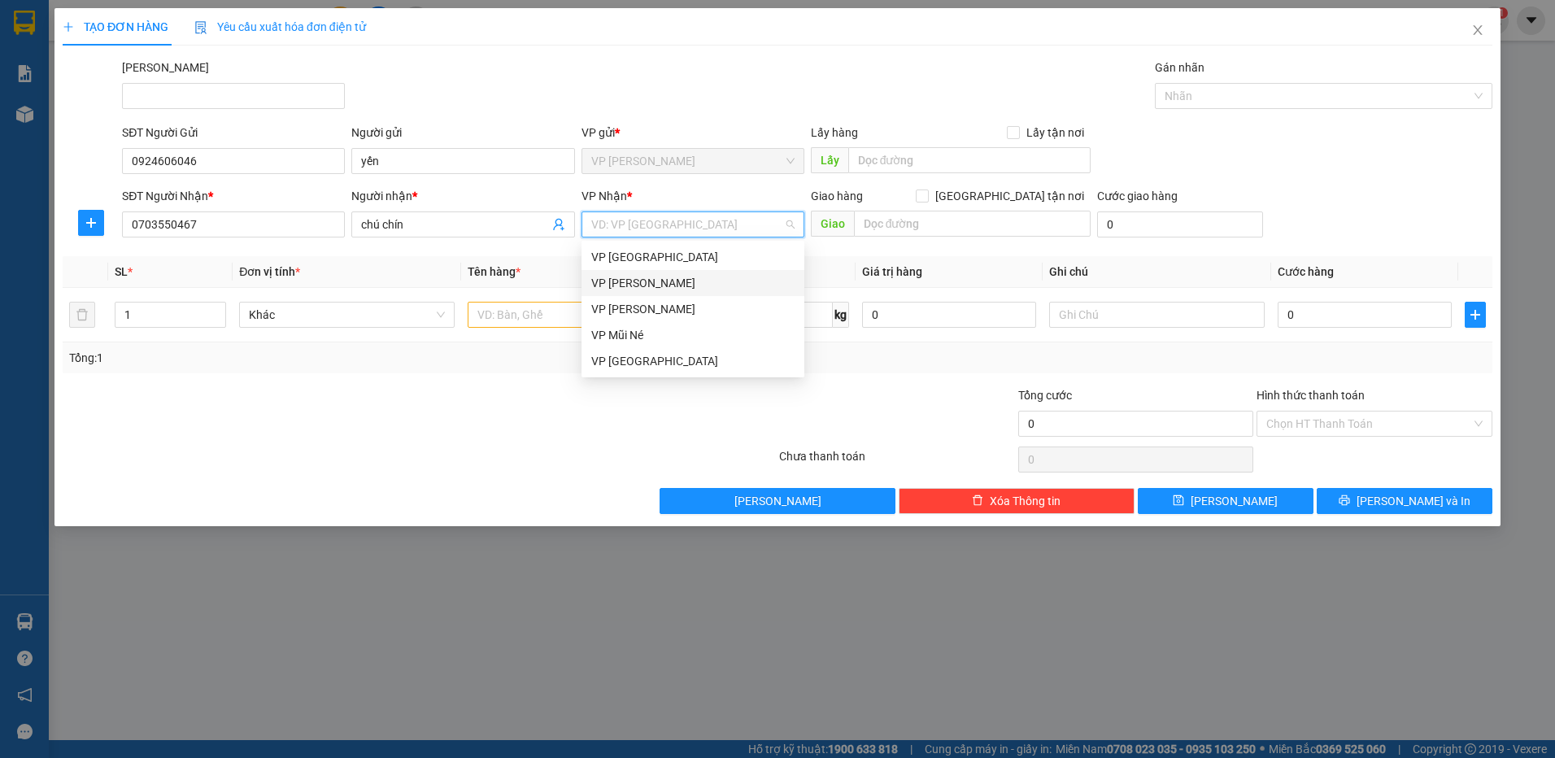
click at [671, 278] on div "VP [PERSON_NAME]" at bounding box center [692, 283] width 203 height 18
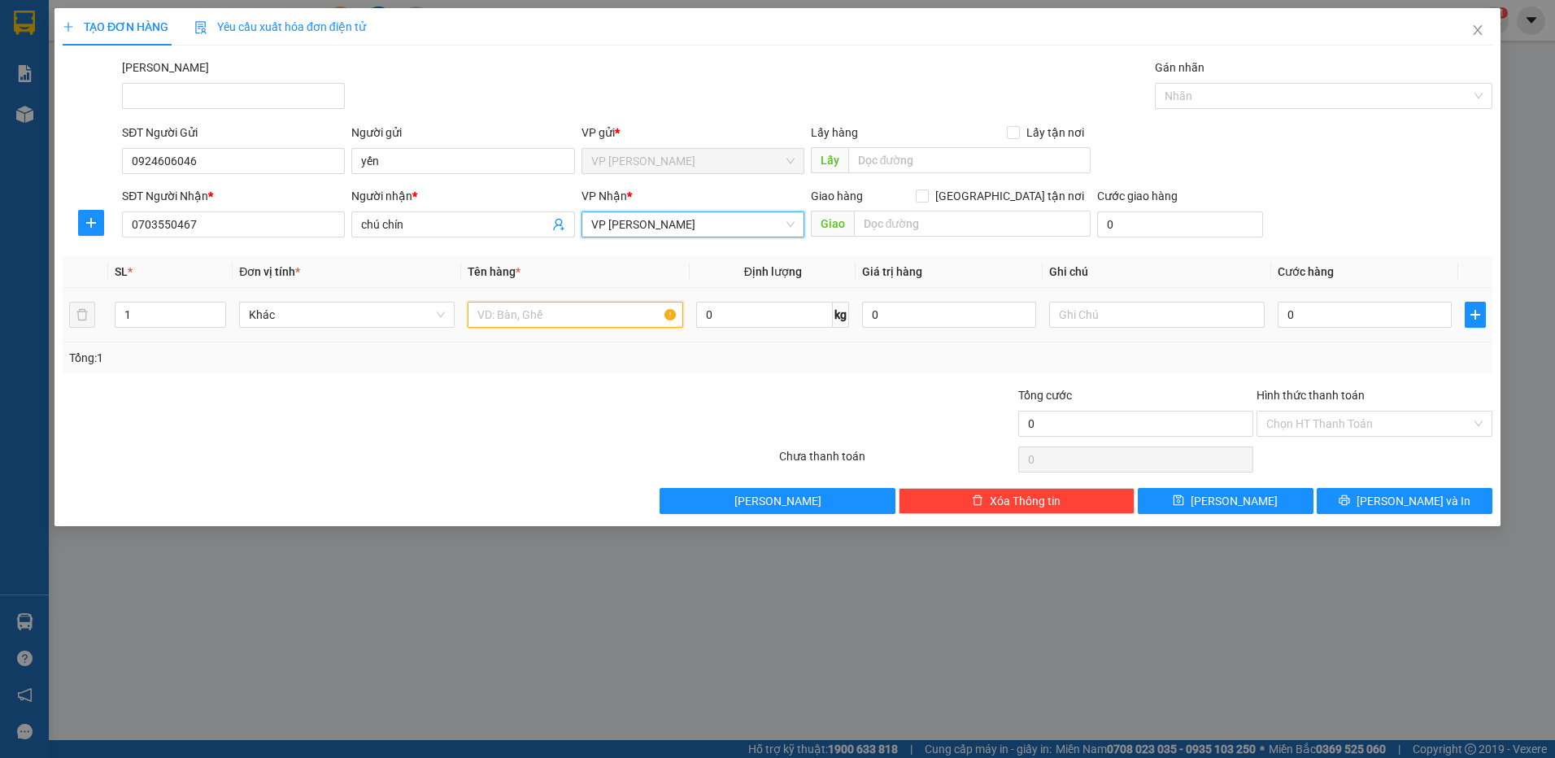
click at [532, 314] on input "text" at bounding box center [575, 315] width 215 height 26
type input "a"
type input "ả"
type input "air blade 59z1 01309"
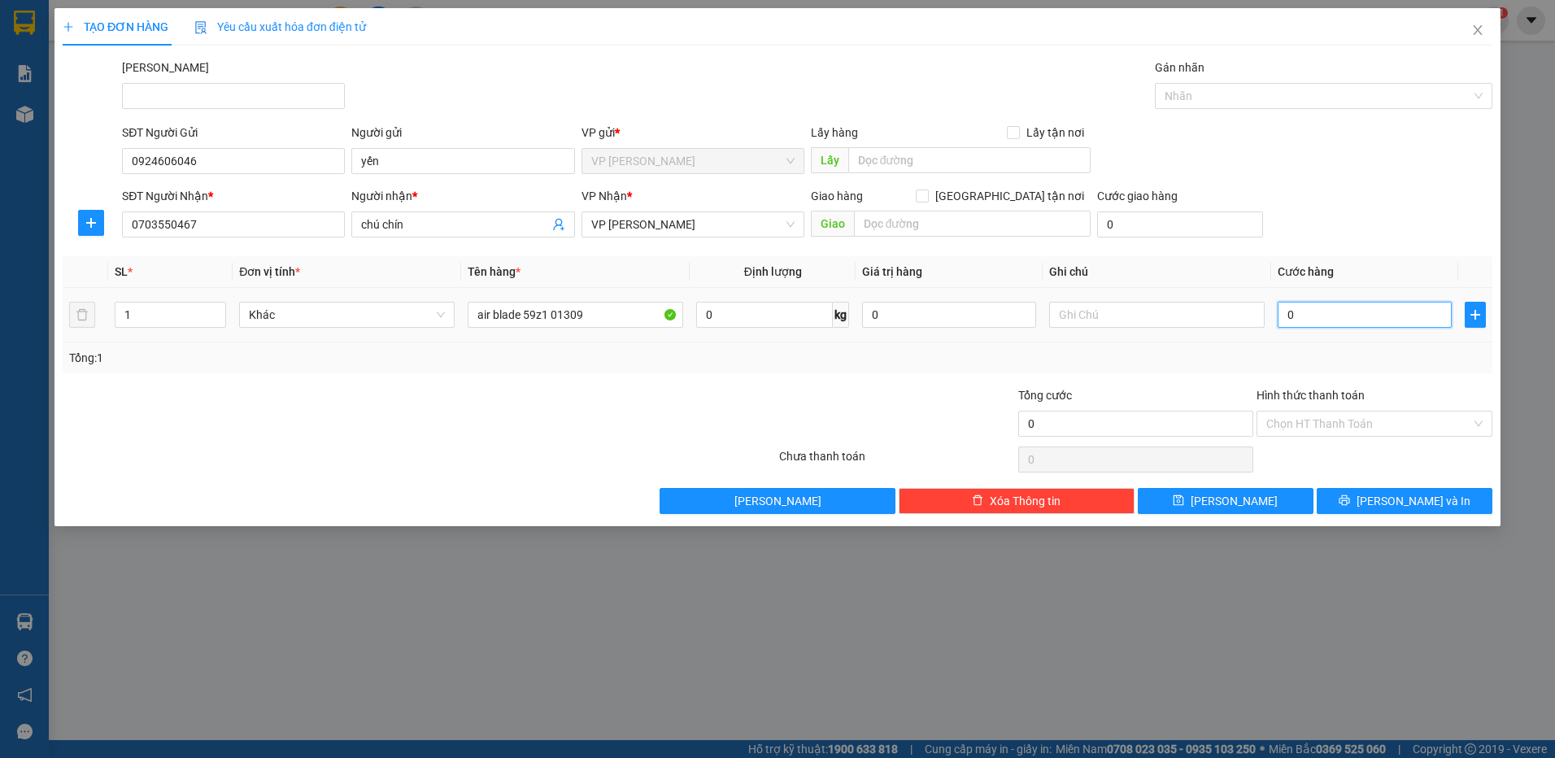
type input "3"
type input "30"
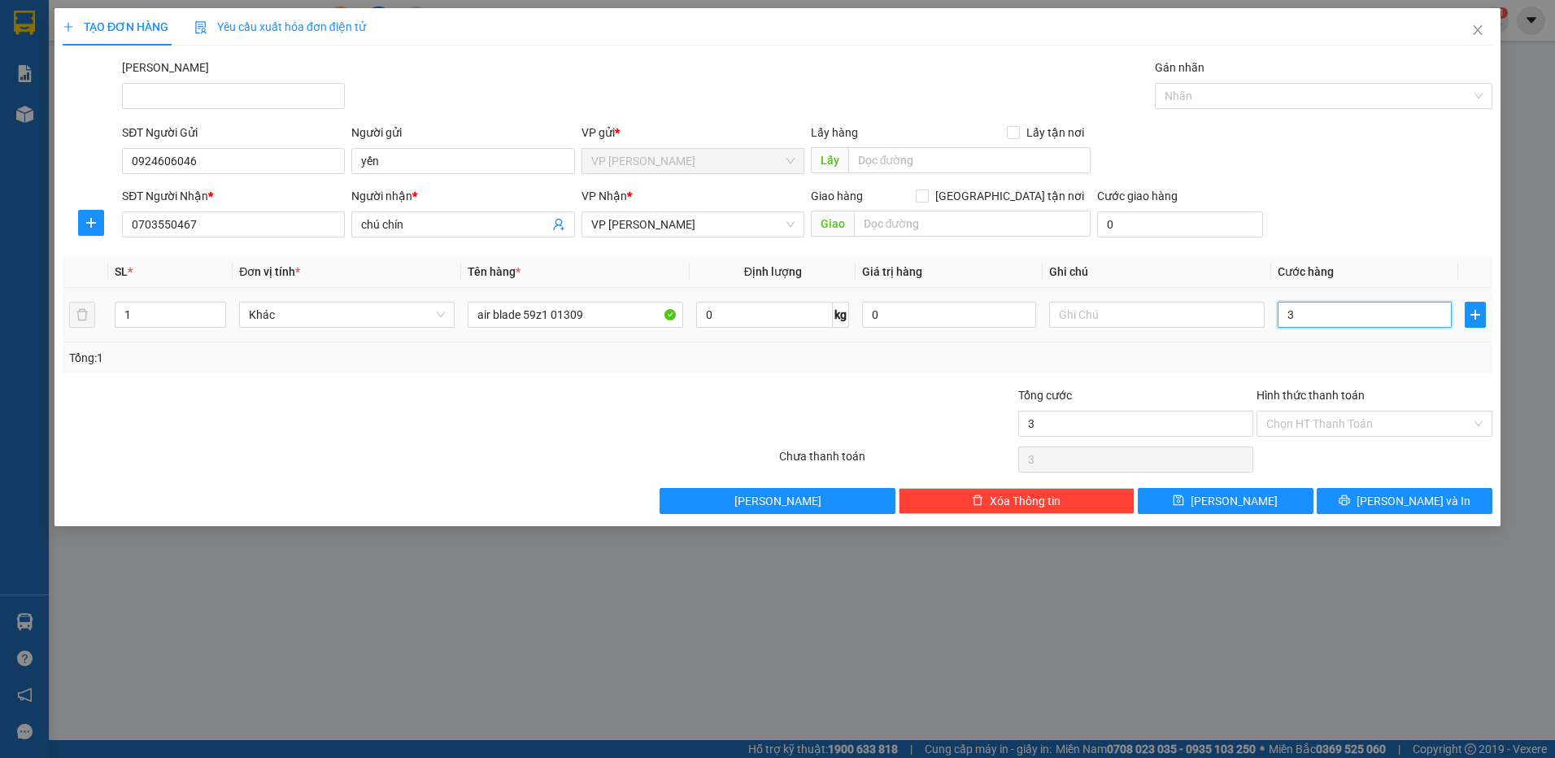
type input "30"
type input "300"
type input "300.000"
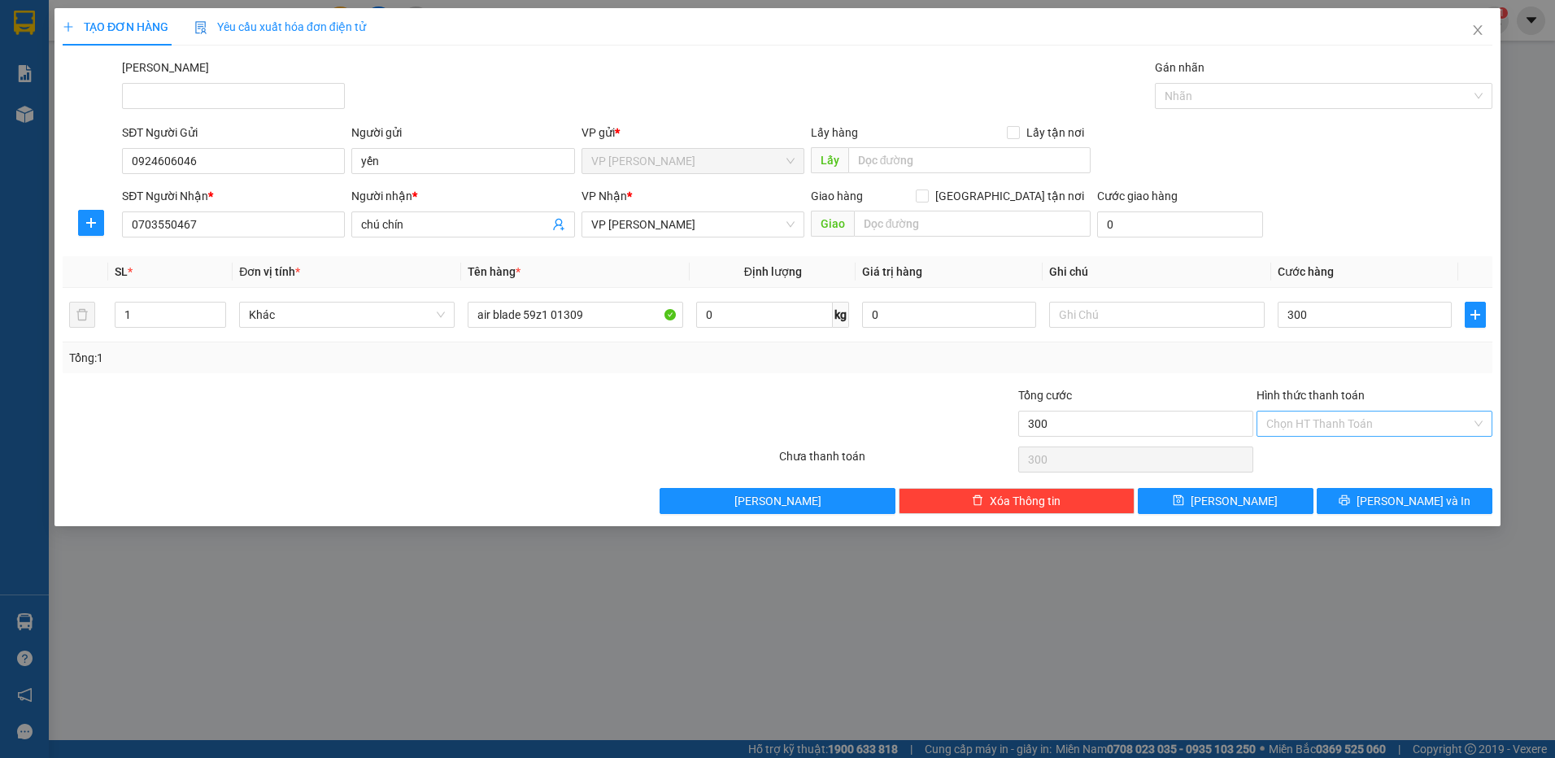
type input "300.000"
click at [1344, 428] on input "Hình thức thanh toán" at bounding box center [1368, 423] width 205 height 24
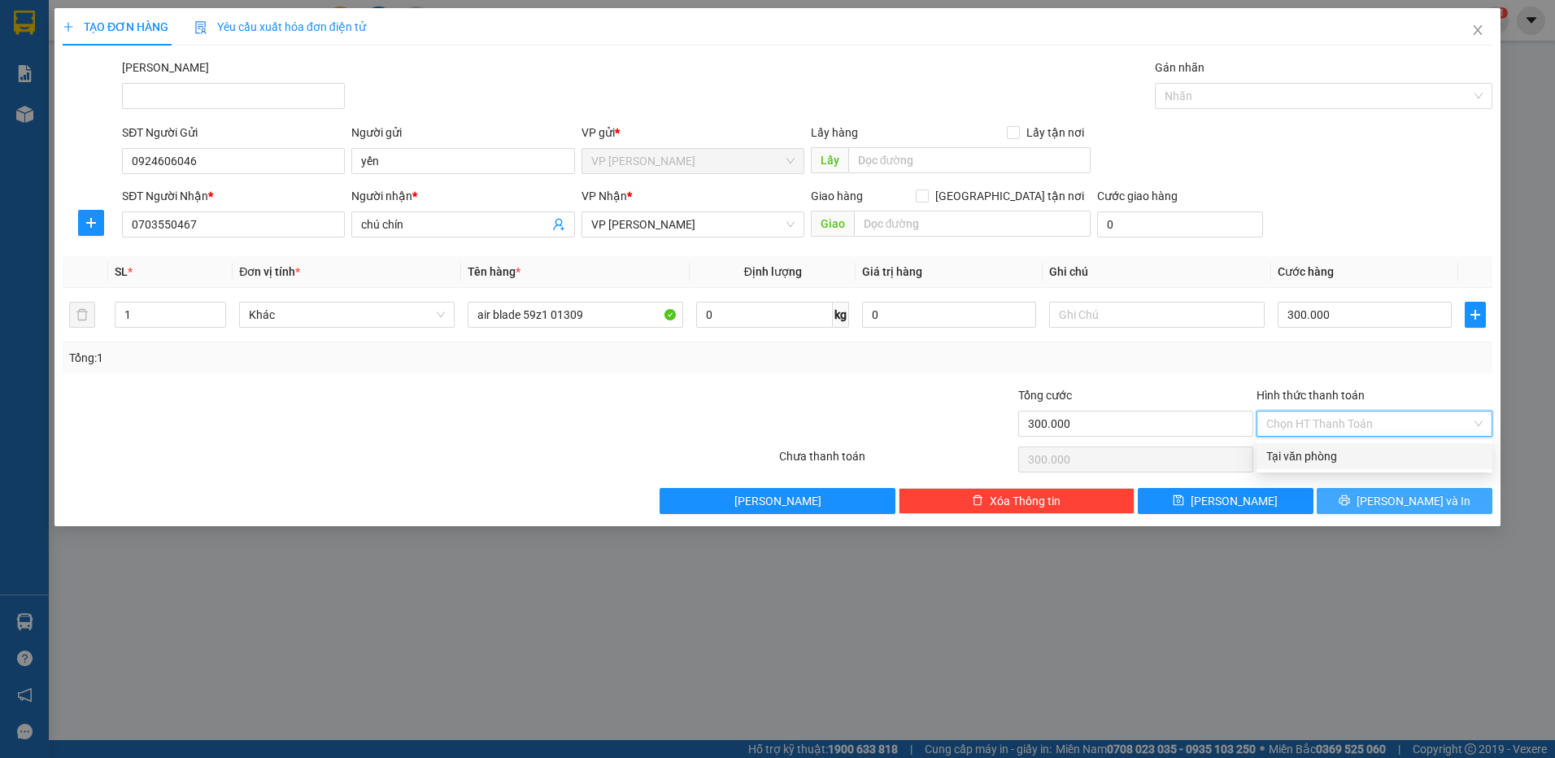
drag, startPoint x: 1338, startPoint y: 456, endPoint x: 1345, endPoint y: 493, distance: 37.2
click at [1338, 461] on div "Tại văn phòng" at bounding box center [1374, 456] width 216 height 18
type input "0"
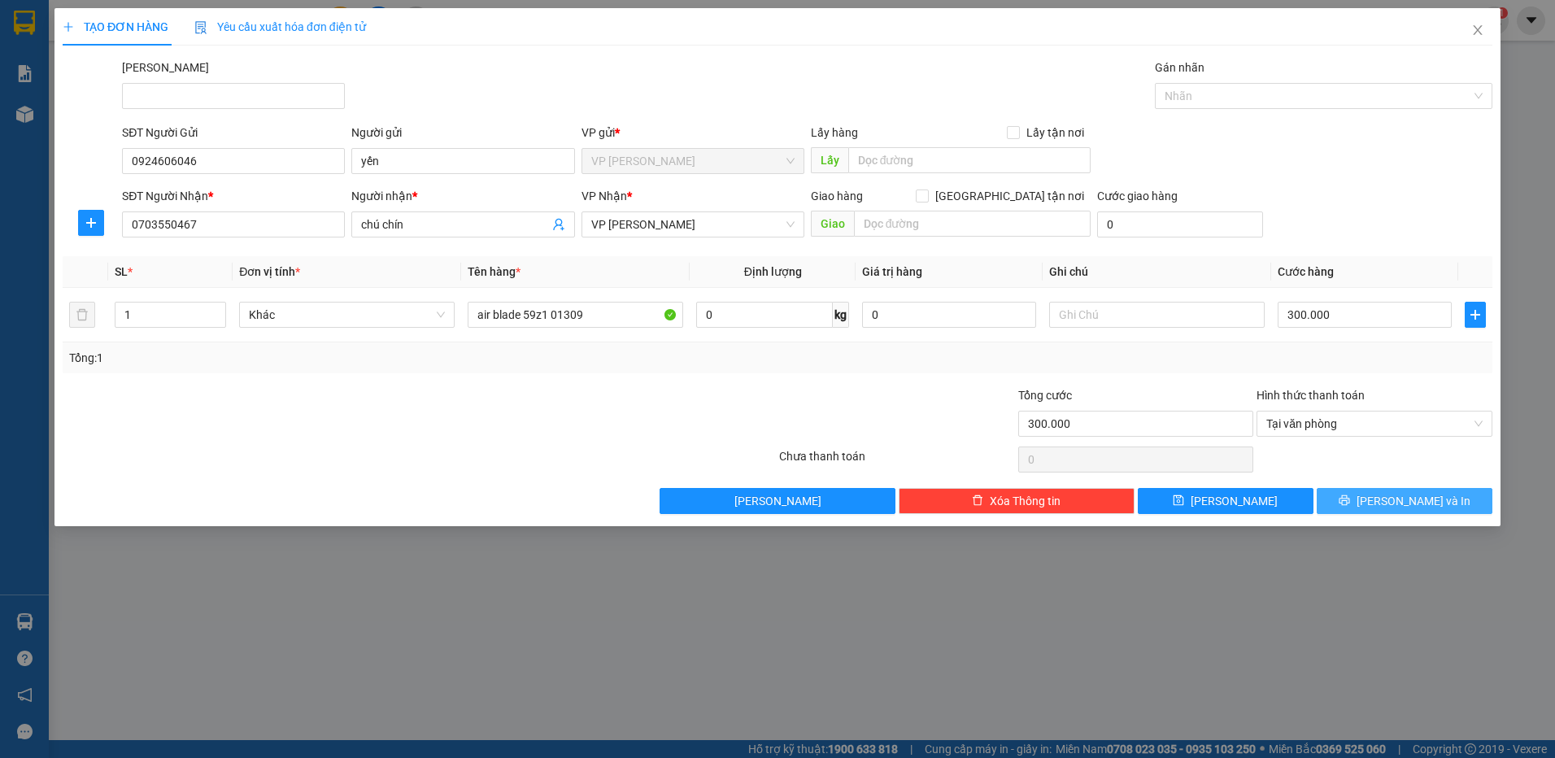
drag, startPoint x: 1345, startPoint y: 494, endPoint x: 1324, endPoint y: 502, distance: 22.2
click at [1345, 494] on button "[PERSON_NAME] và In" at bounding box center [1404, 501] width 176 height 26
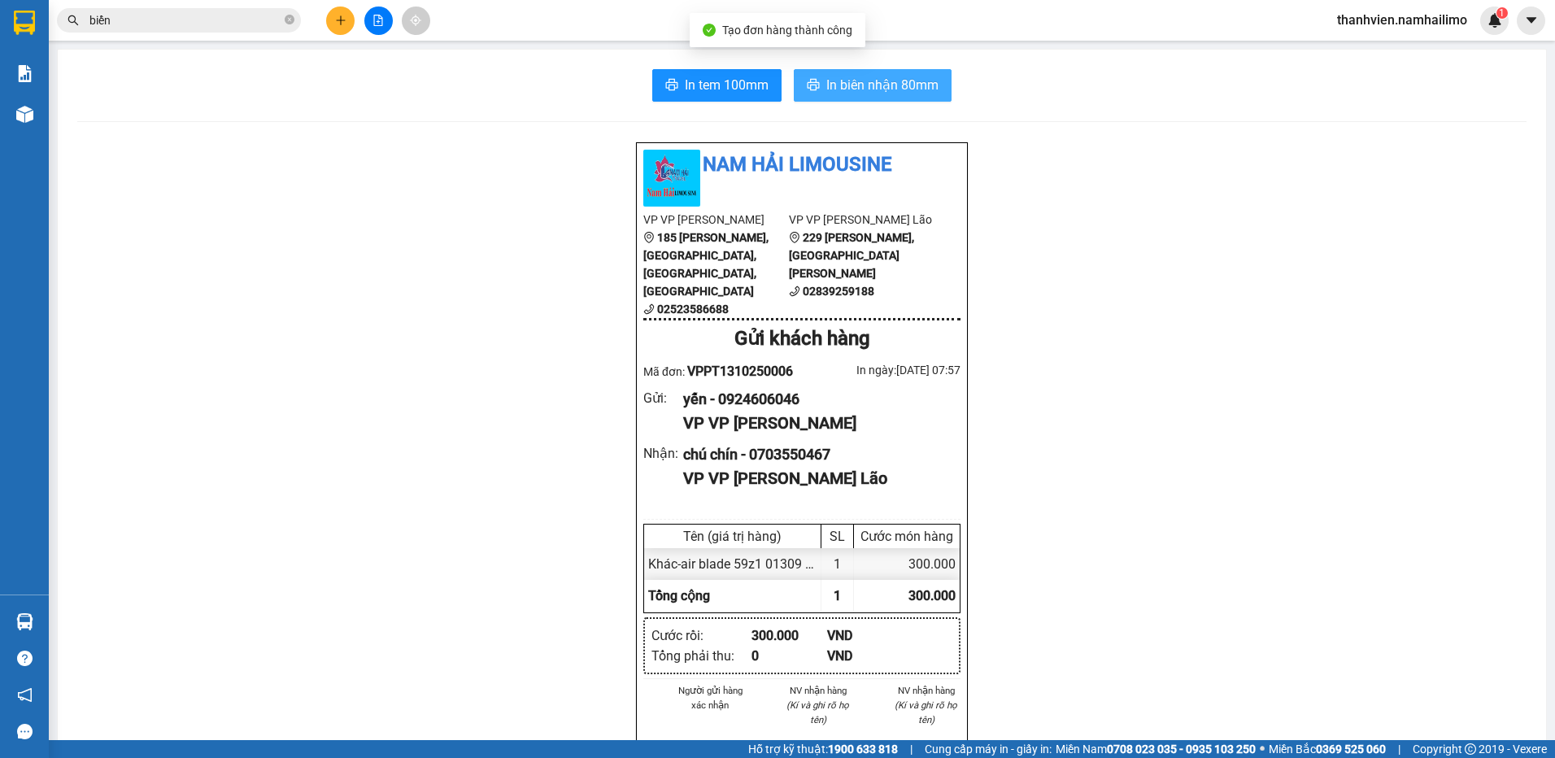
drag, startPoint x: 894, startPoint y: 89, endPoint x: 875, endPoint y: 137, distance: 52.2
click at [893, 89] on span "In biên nhận 80mm" at bounding box center [882, 85] width 112 height 20
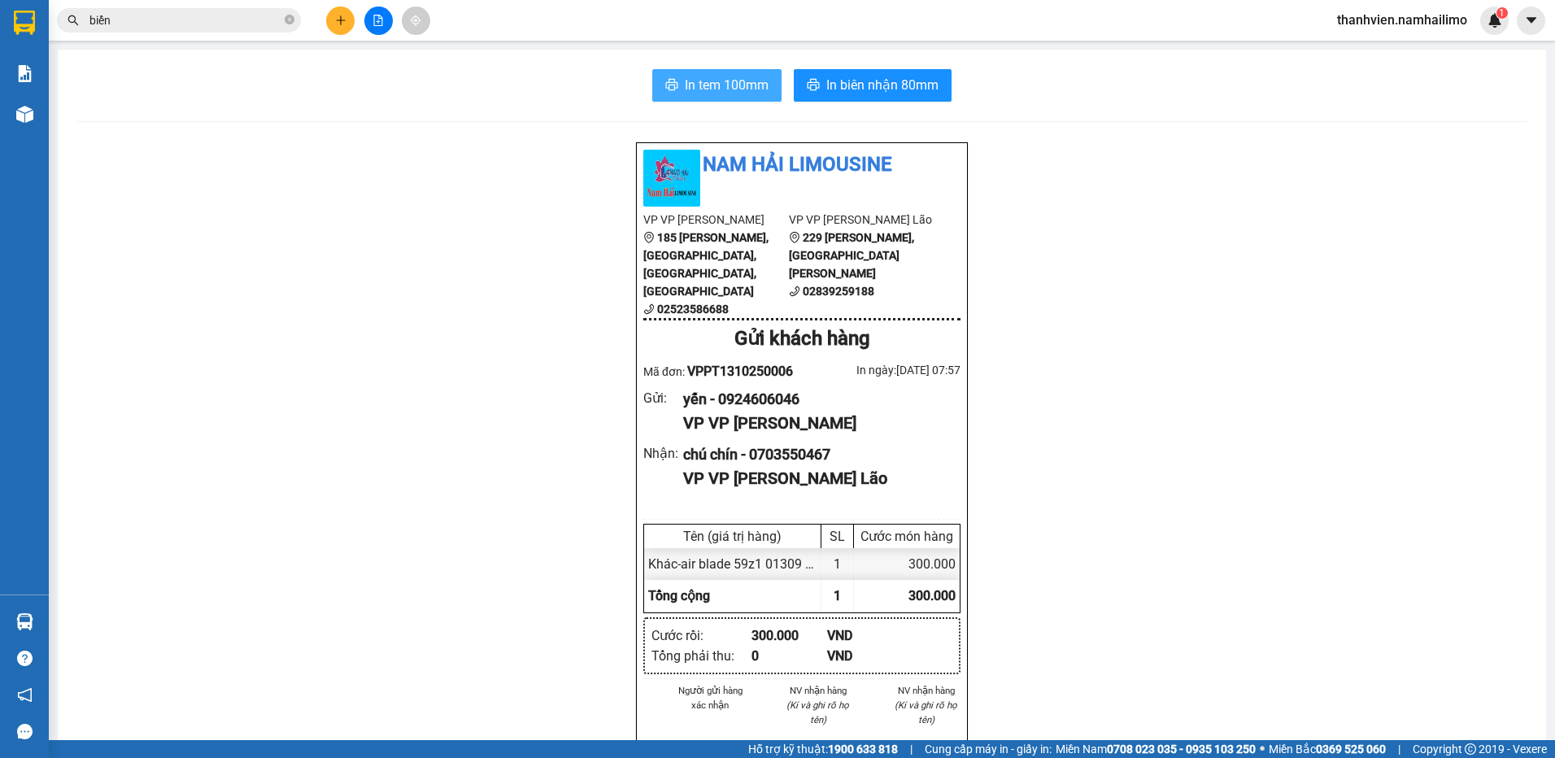
click at [762, 88] on span "In tem 100mm" at bounding box center [727, 85] width 84 height 20
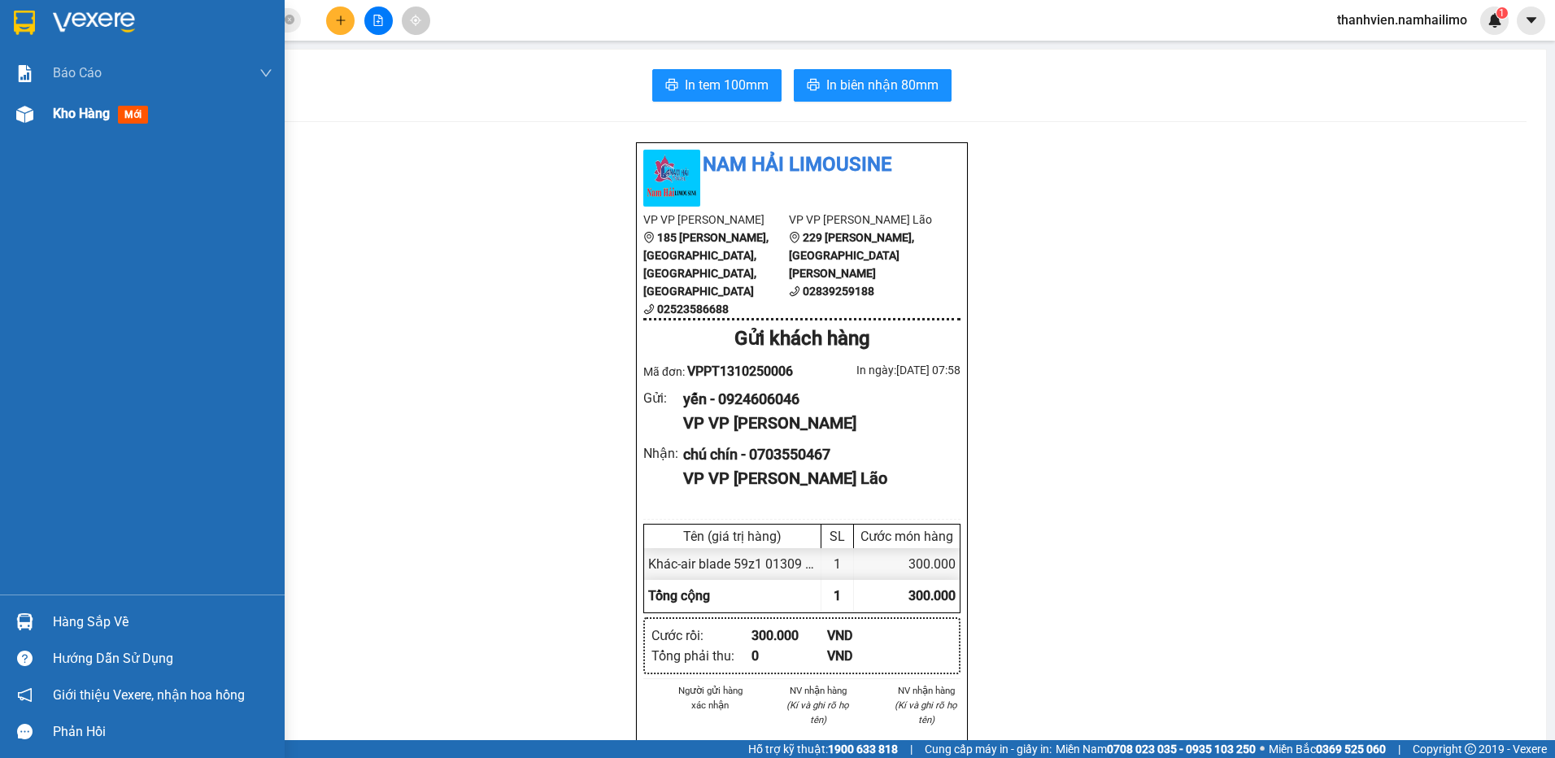
click at [77, 112] on span "Kho hàng" at bounding box center [81, 113] width 57 height 15
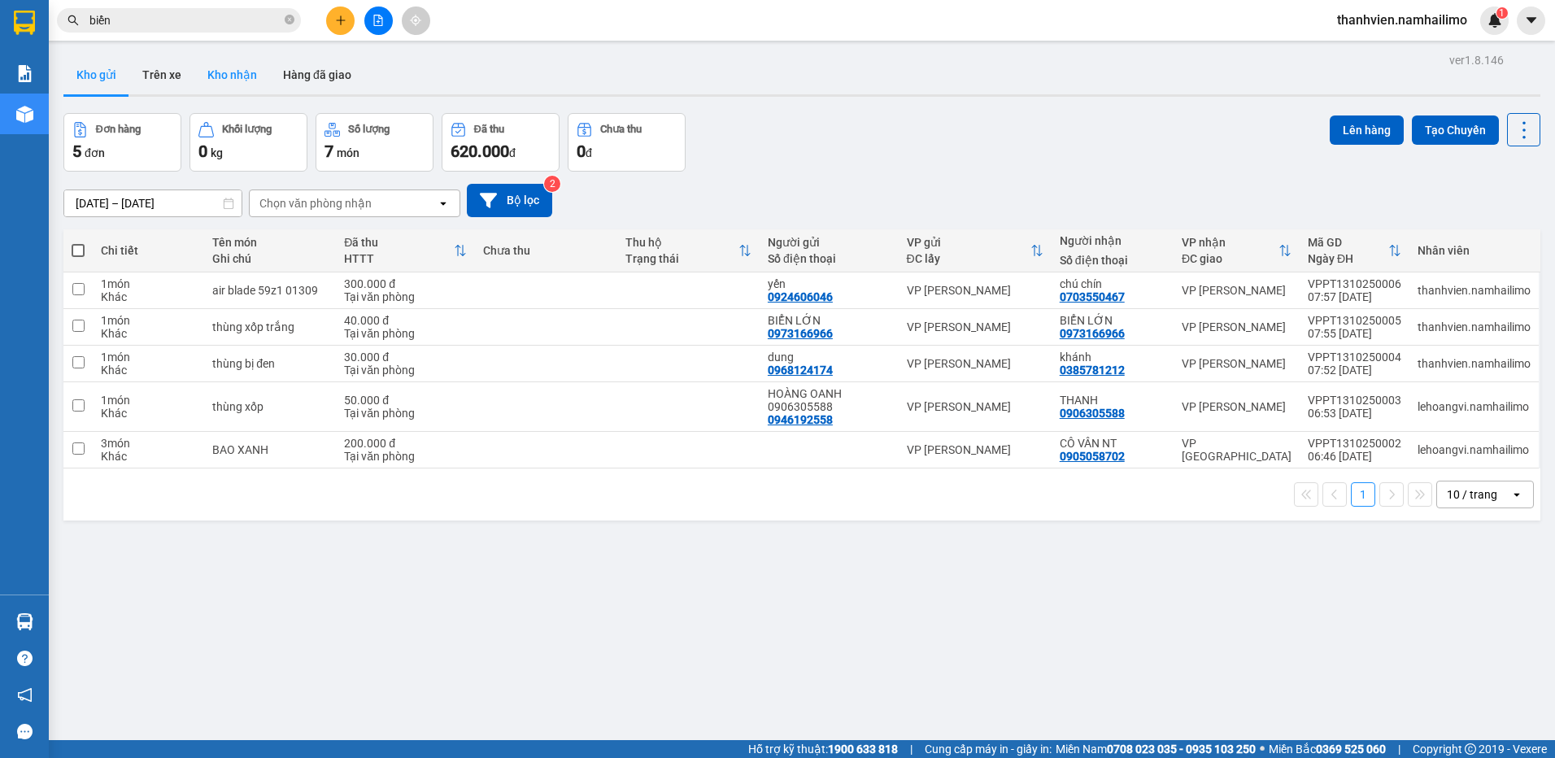
click at [245, 68] on button "Kho nhận" at bounding box center [232, 74] width 76 height 39
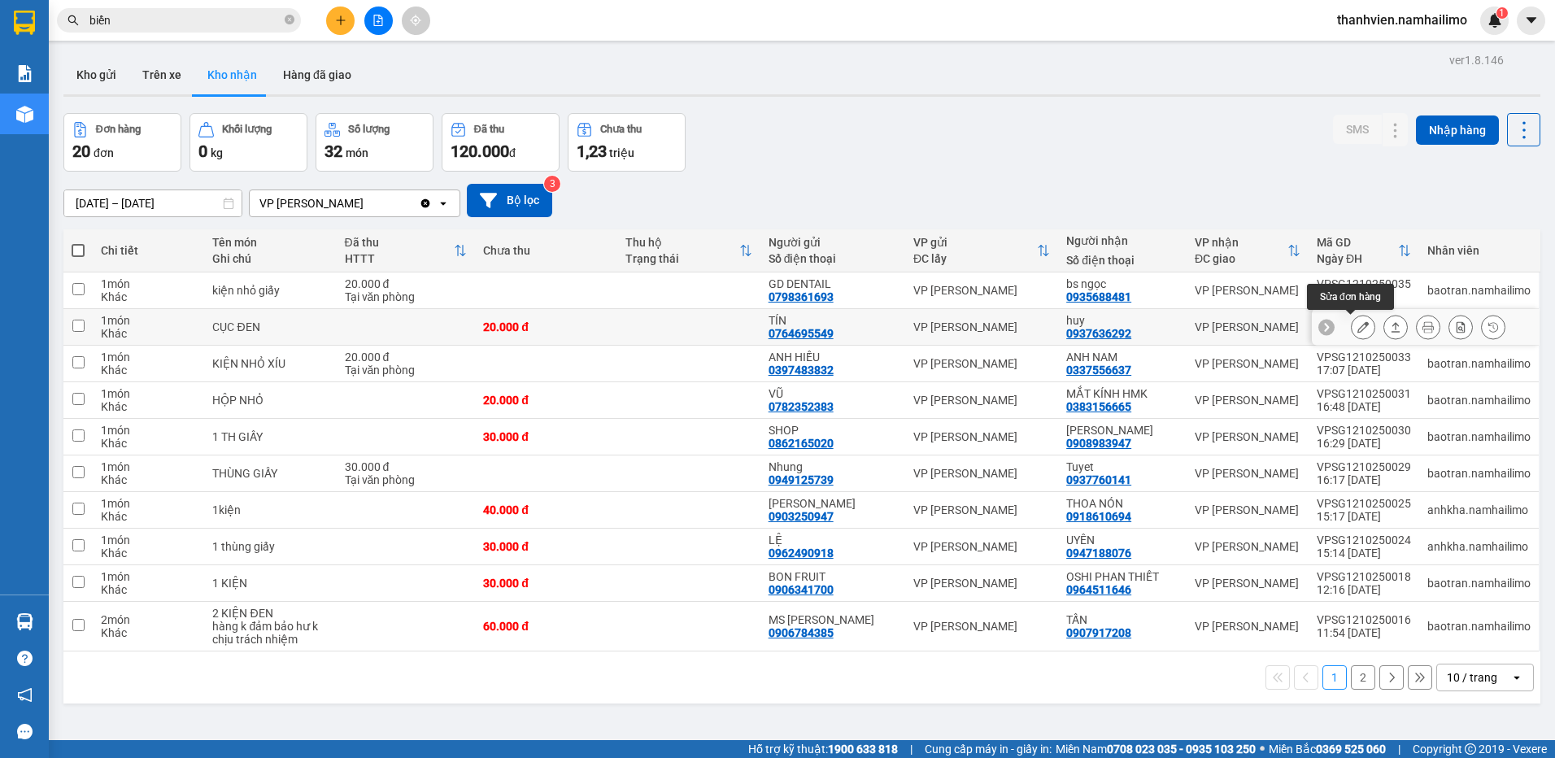
click at [1357, 326] on icon at bounding box center [1362, 326] width 11 height 11
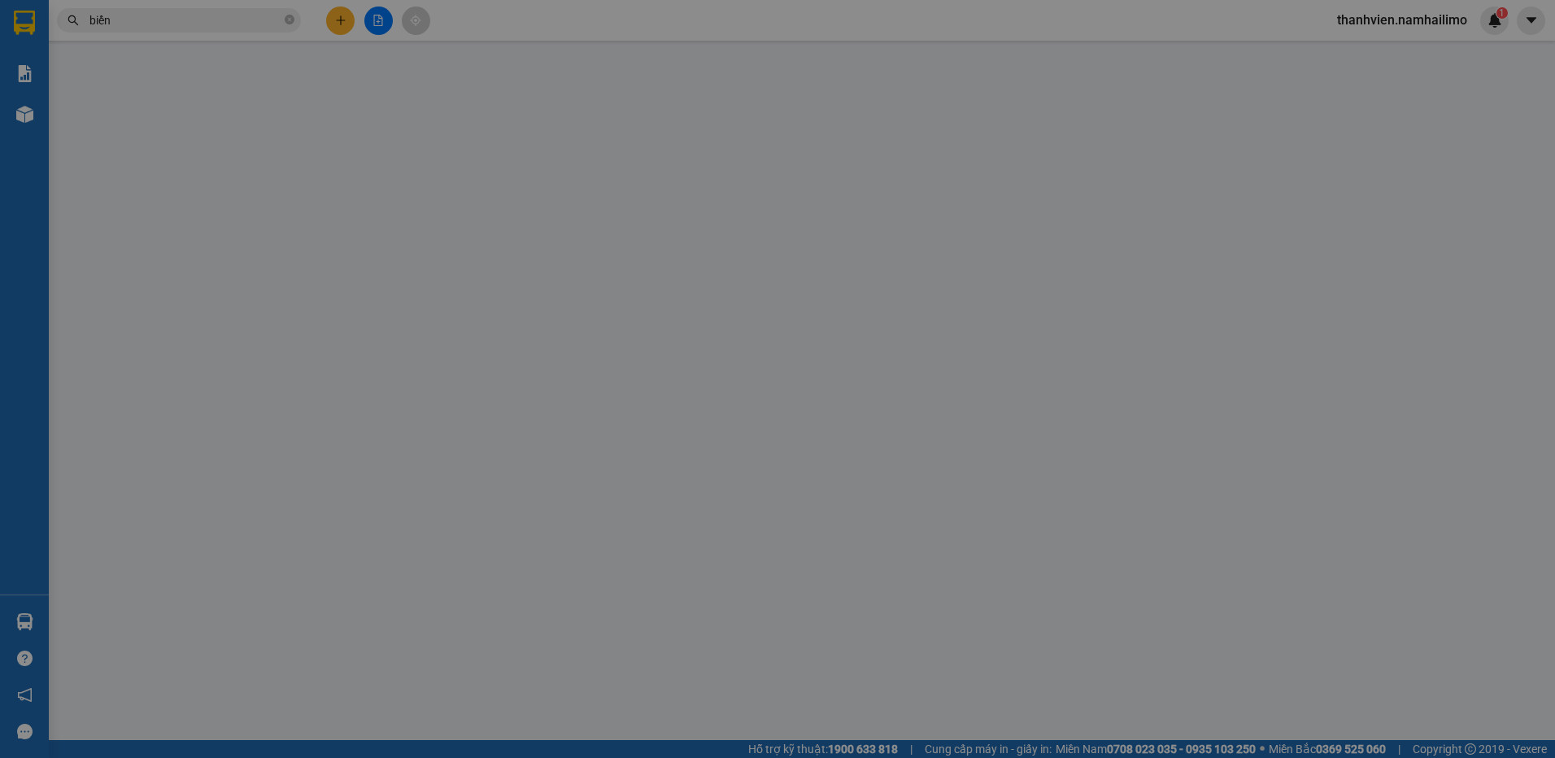
type input "0764695549"
type input "TÍN"
type input "0937636292"
type input "huy"
type input "20.000"
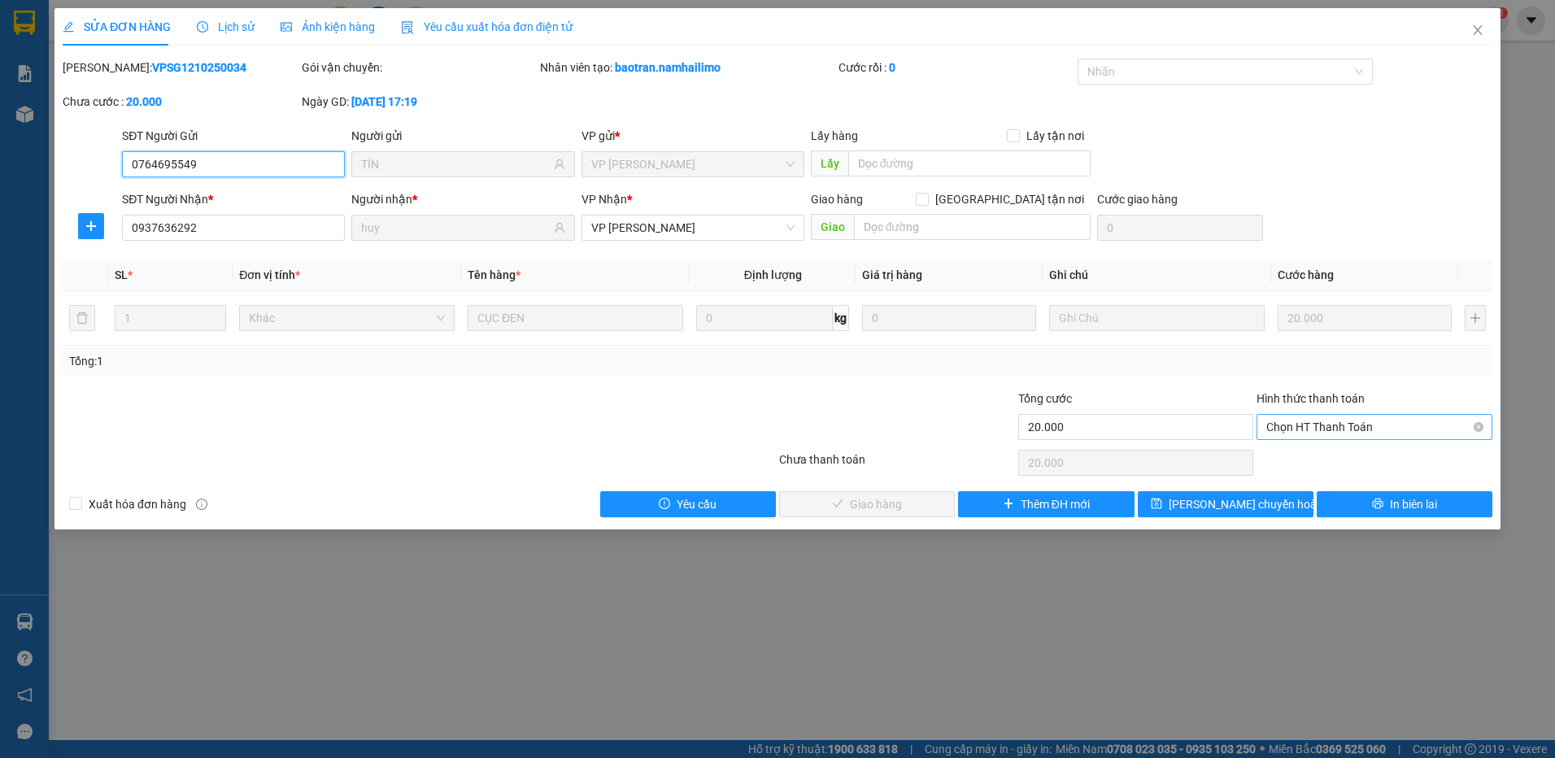
click at [1315, 423] on span "Chọn HT Thanh Toán" at bounding box center [1374, 427] width 216 height 24
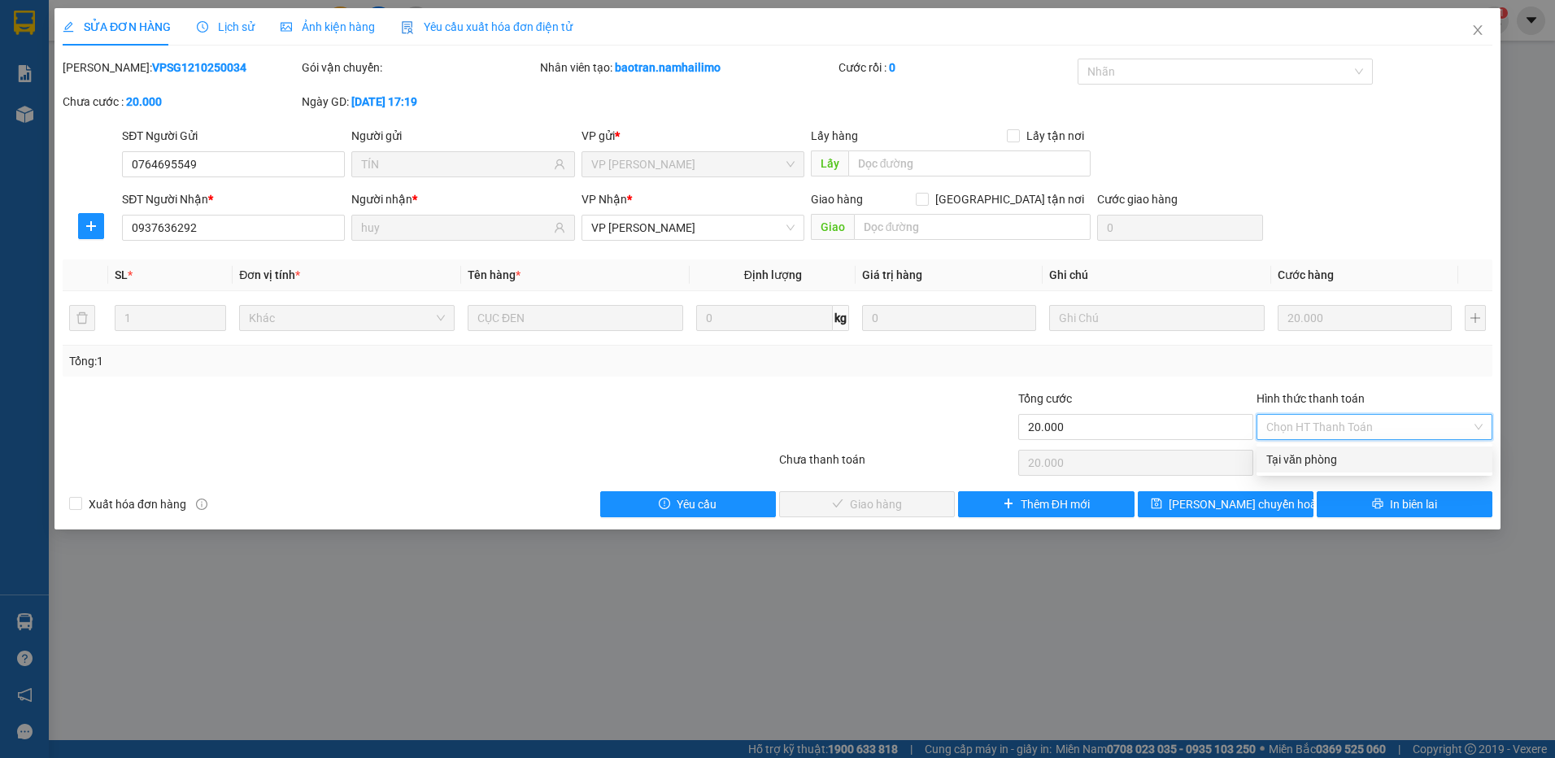
click at [1304, 464] on div "Tại văn phòng" at bounding box center [1374, 459] width 216 height 18
type input "0"
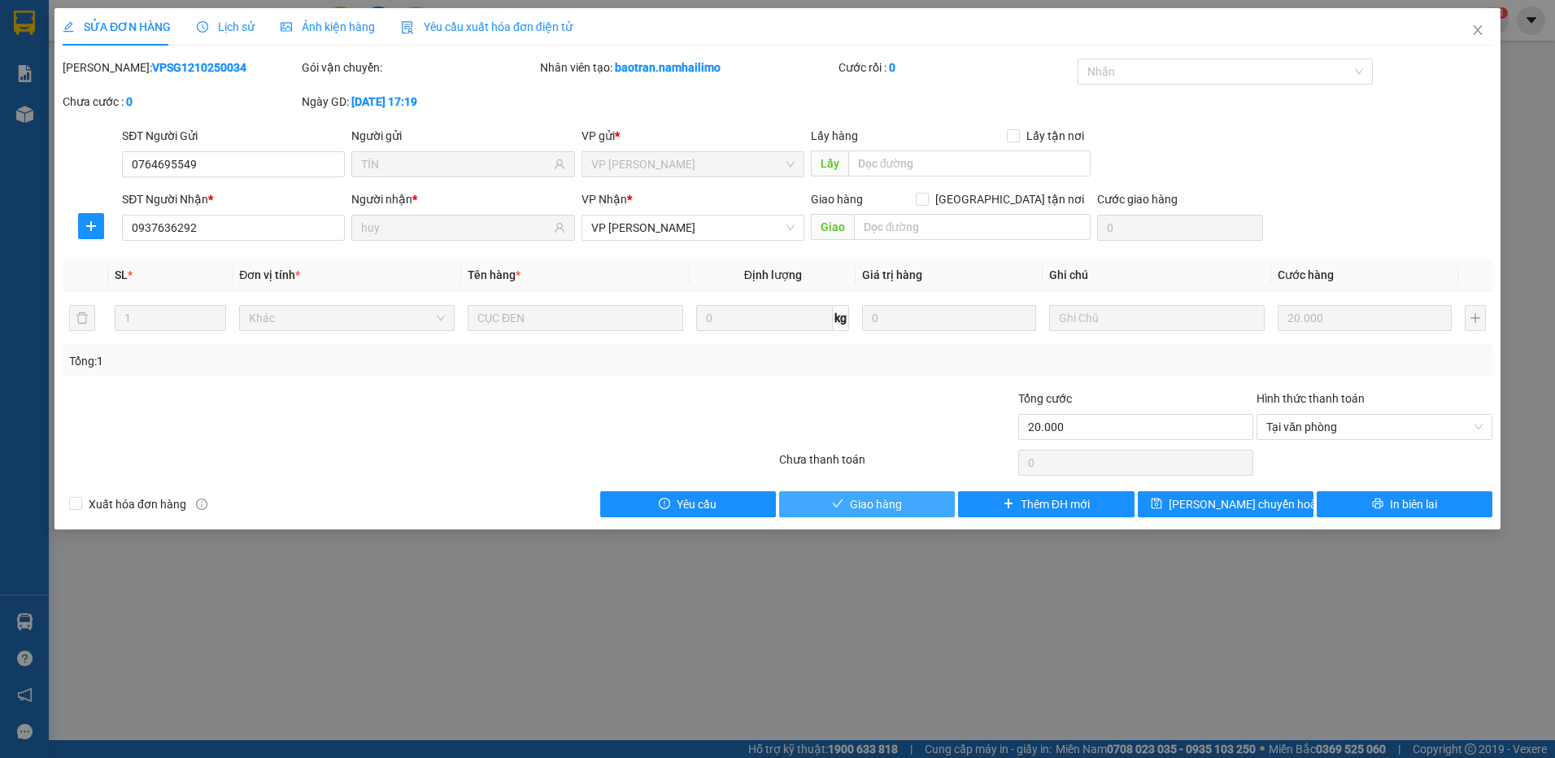
click at [895, 491] on button "Giao hàng" at bounding box center [867, 504] width 176 height 26
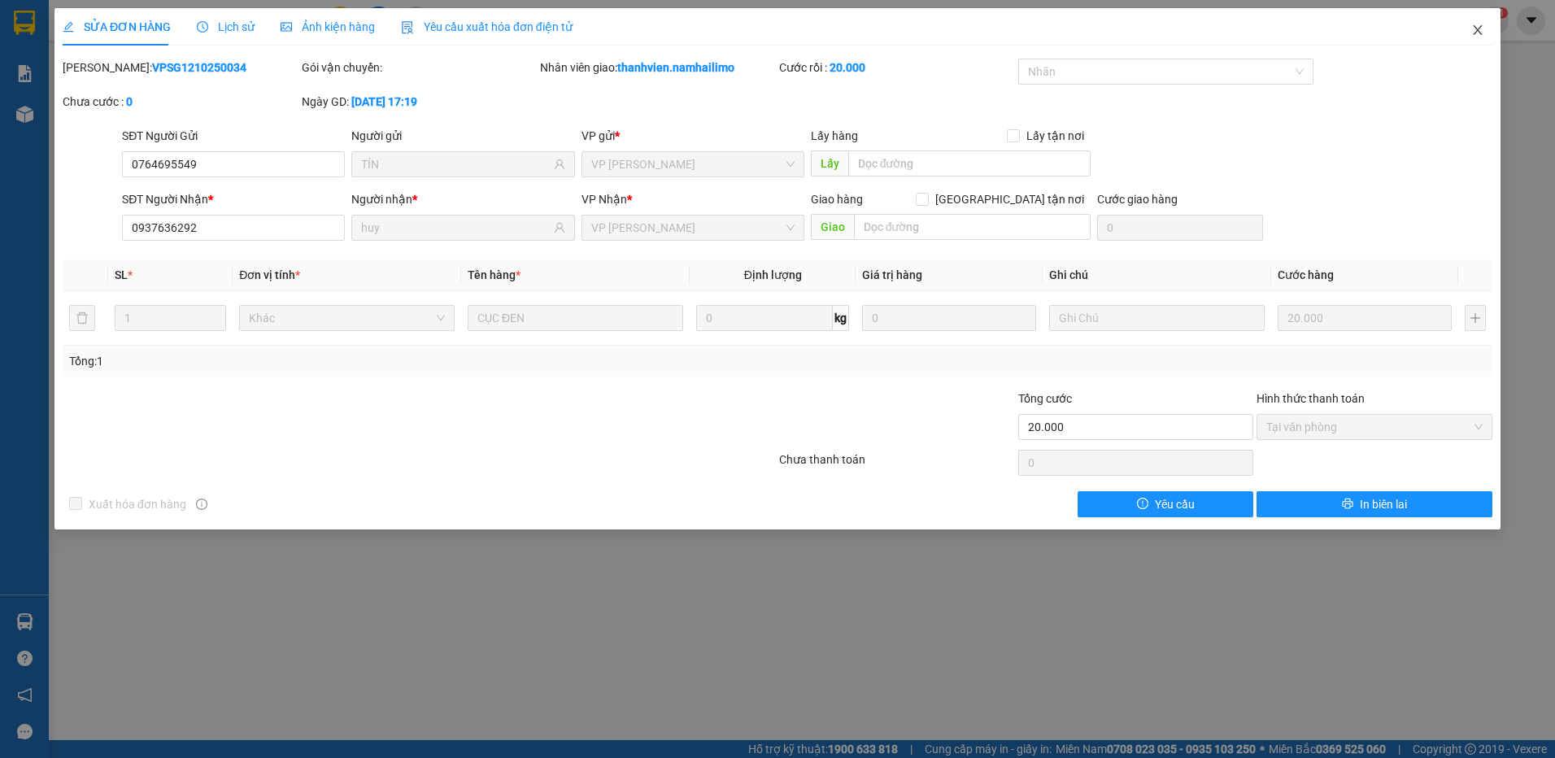
click at [1474, 29] on icon "close" at bounding box center [1477, 30] width 13 height 13
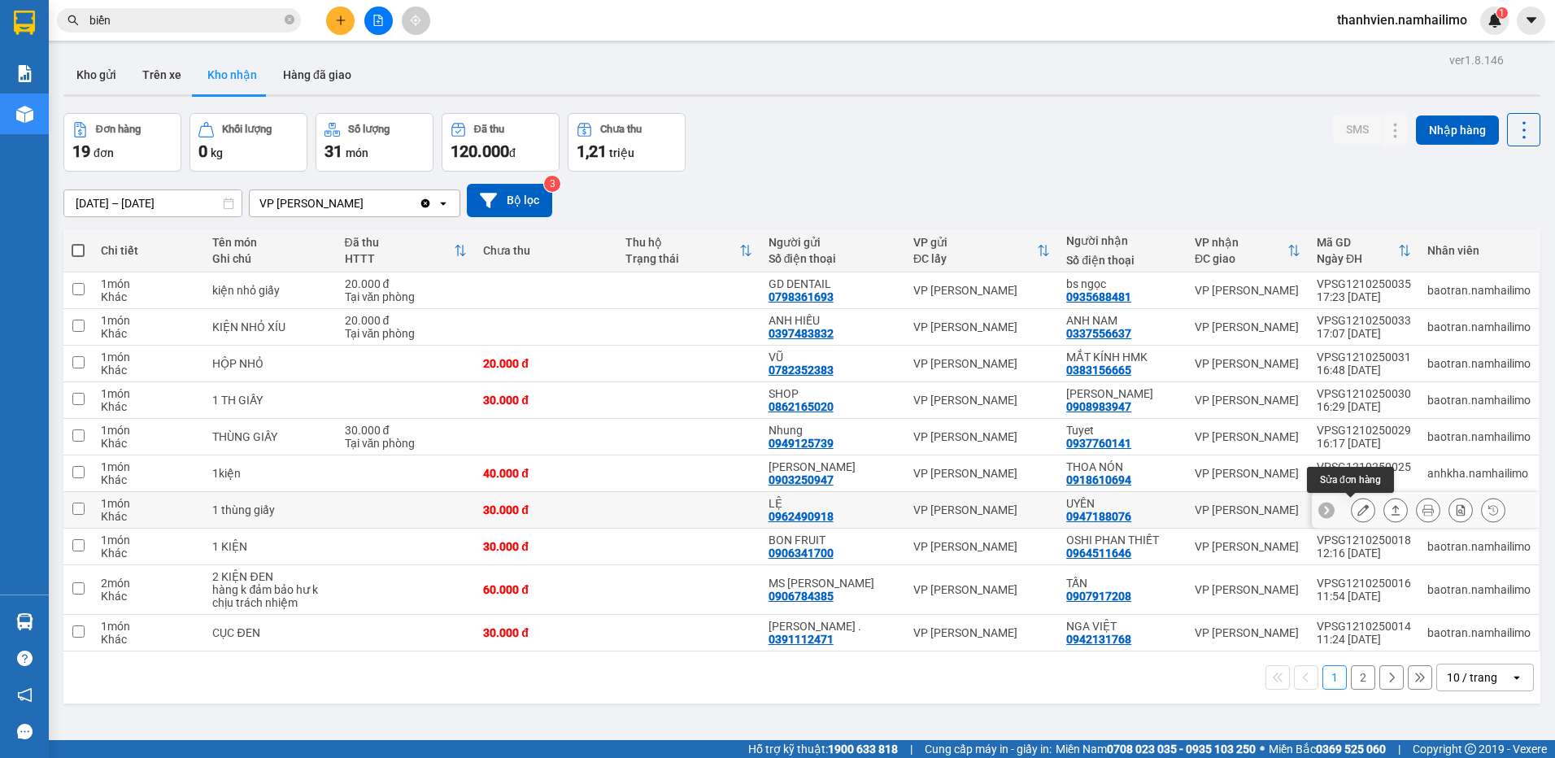
click at [1358, 511] on button at bounding box center [1362, 510] width 23 height 28
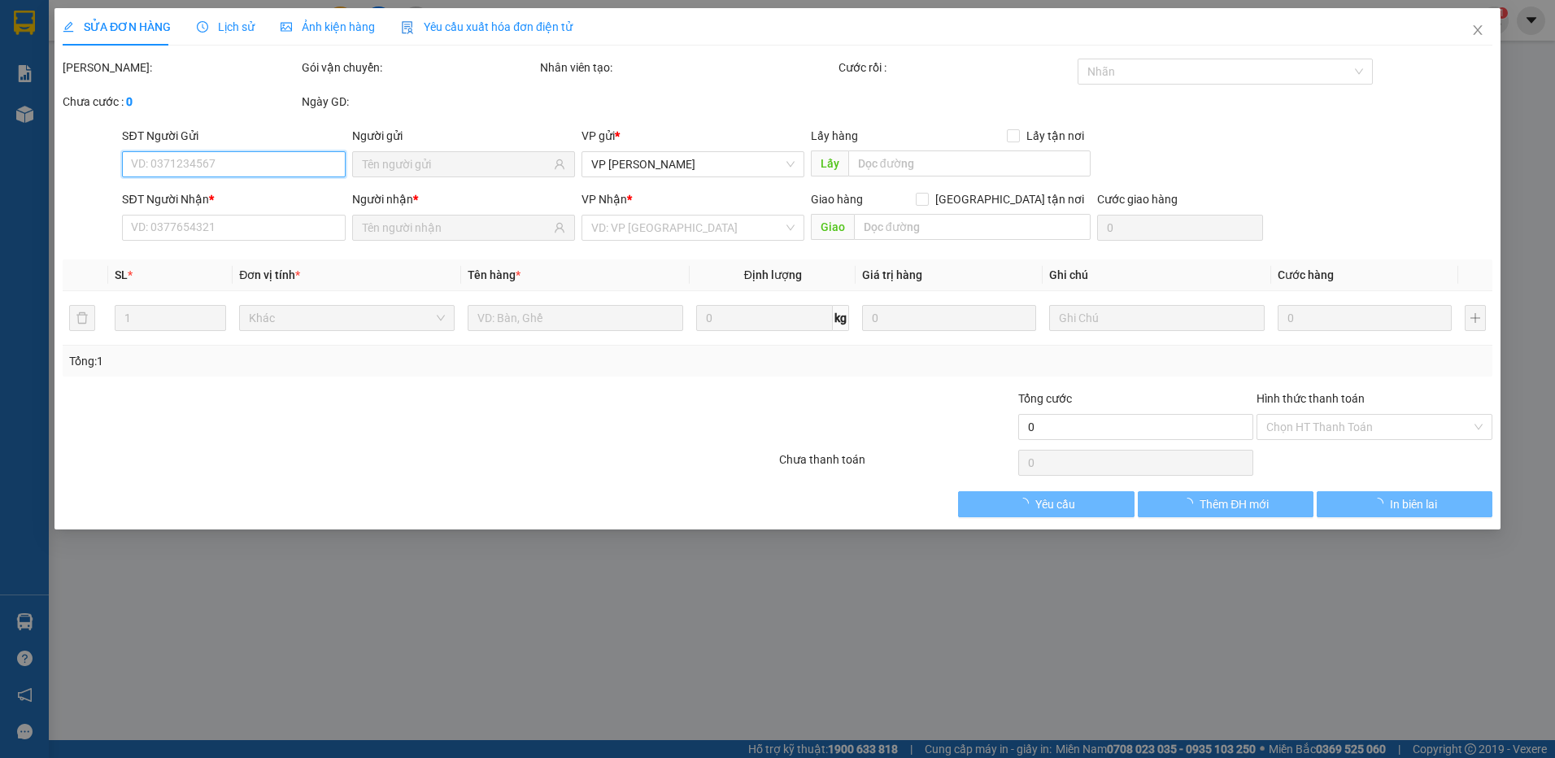
type input "0962490918"
type input "LỆ"
type input "0947188076"
type input "UYÊN"
type input "30.000"
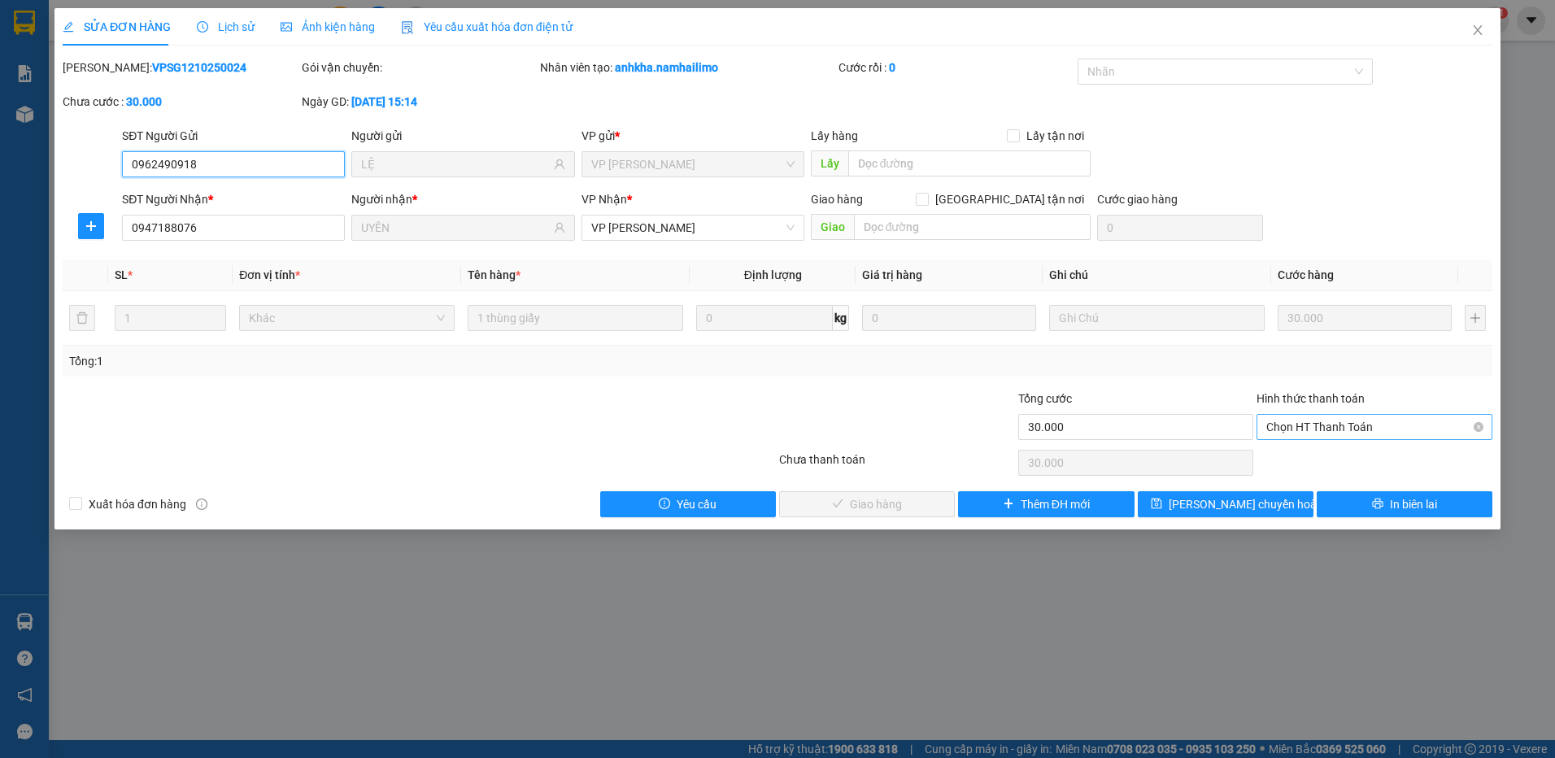
click at [1350, 418] on span "Chọn HT Thanh Toán" at bounding box center [1374, 427] width 216 height 24
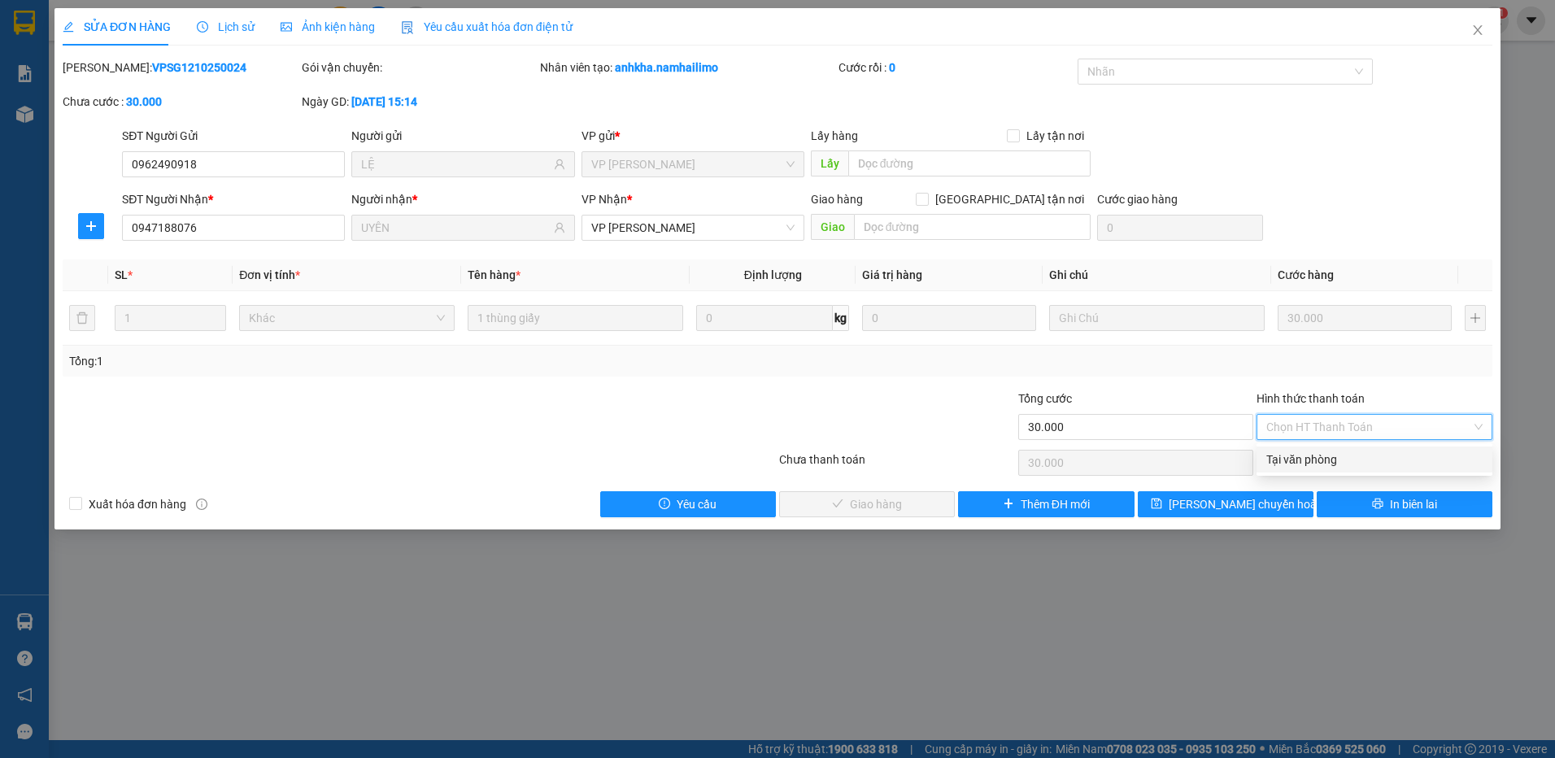
click at [1329, 454] on div "Tại văn phòng" at bounding box center [1374, 459] width 216 height 18
type input "0"
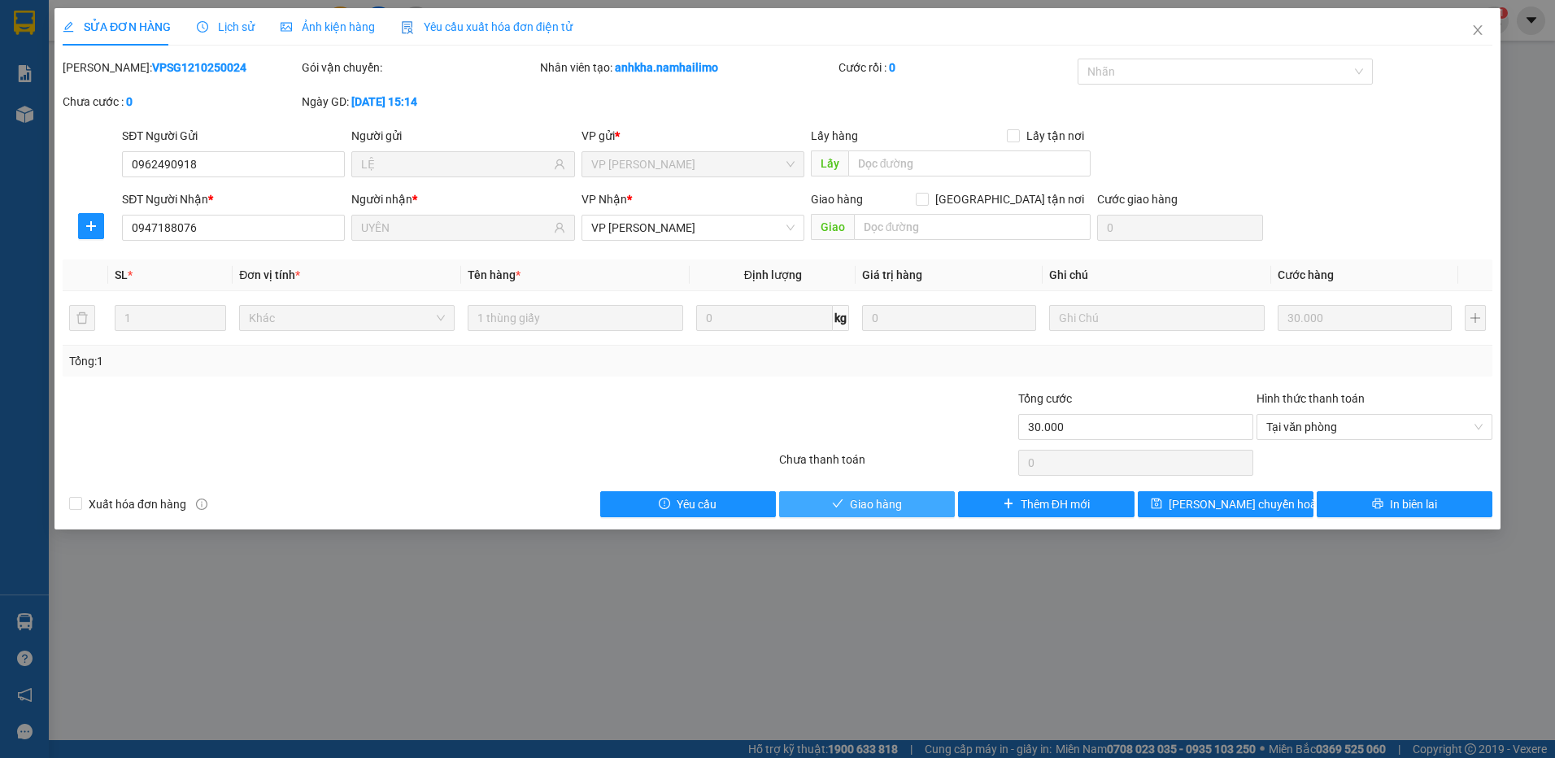
click at [907, 498] on button "Giao hàng" at bounding box center [867, 504] width 176 height 26
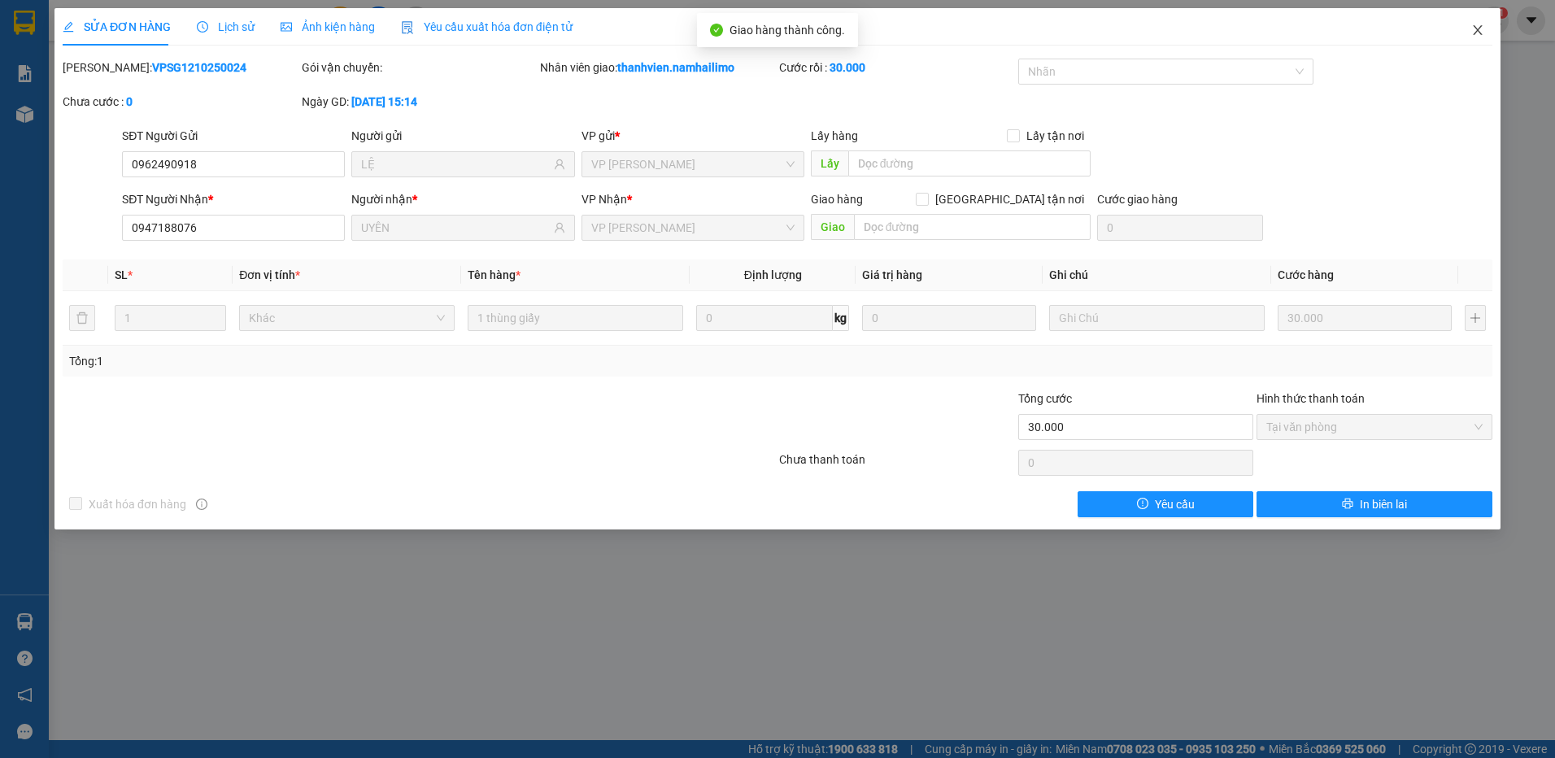
click at [1478, 33] on icon "close" at bounding box center [1476, 30] width 9 height 10
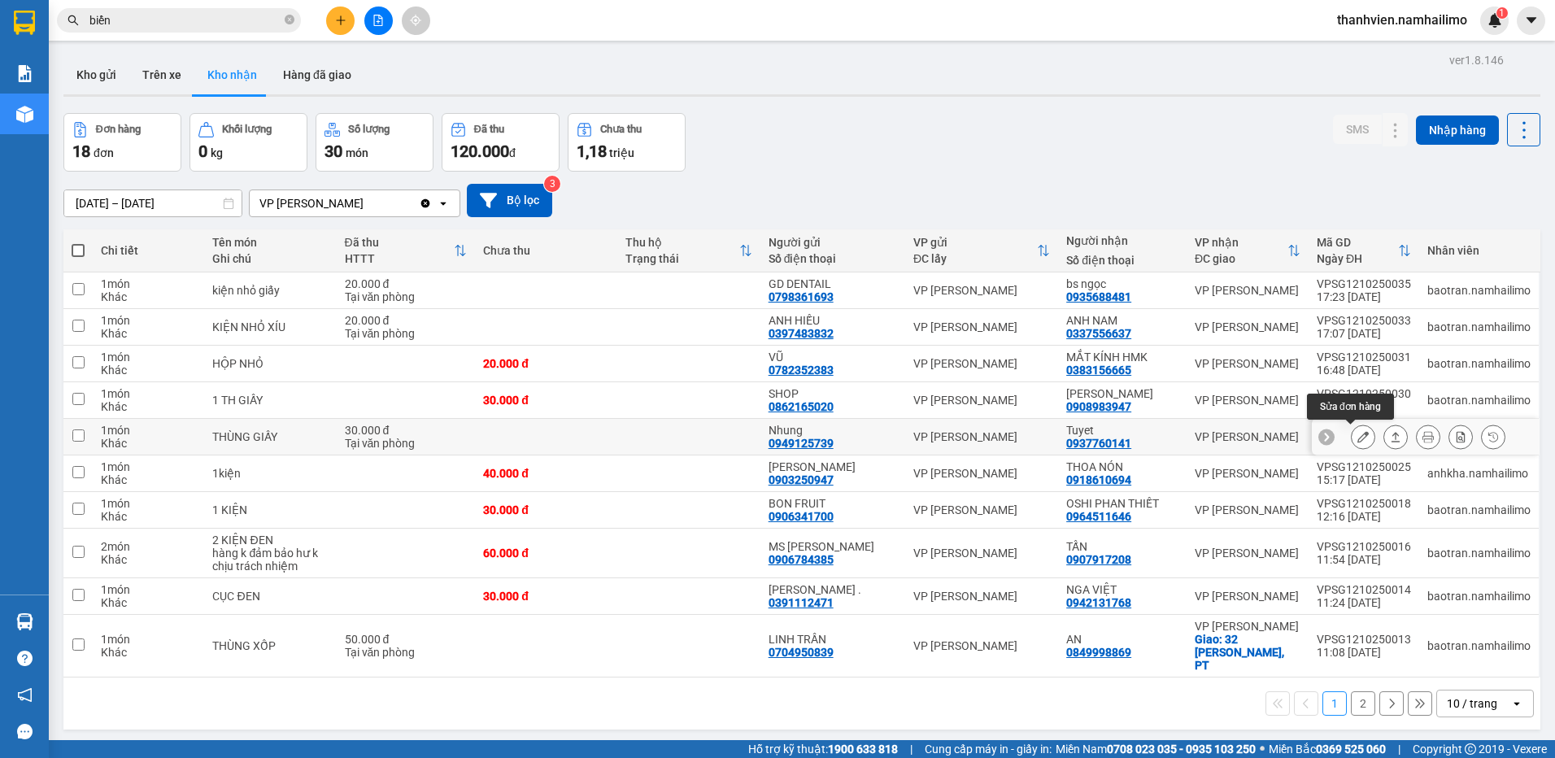
click at [1357, 436] on icon at bounding box center [1362, 436] width 11 height 11
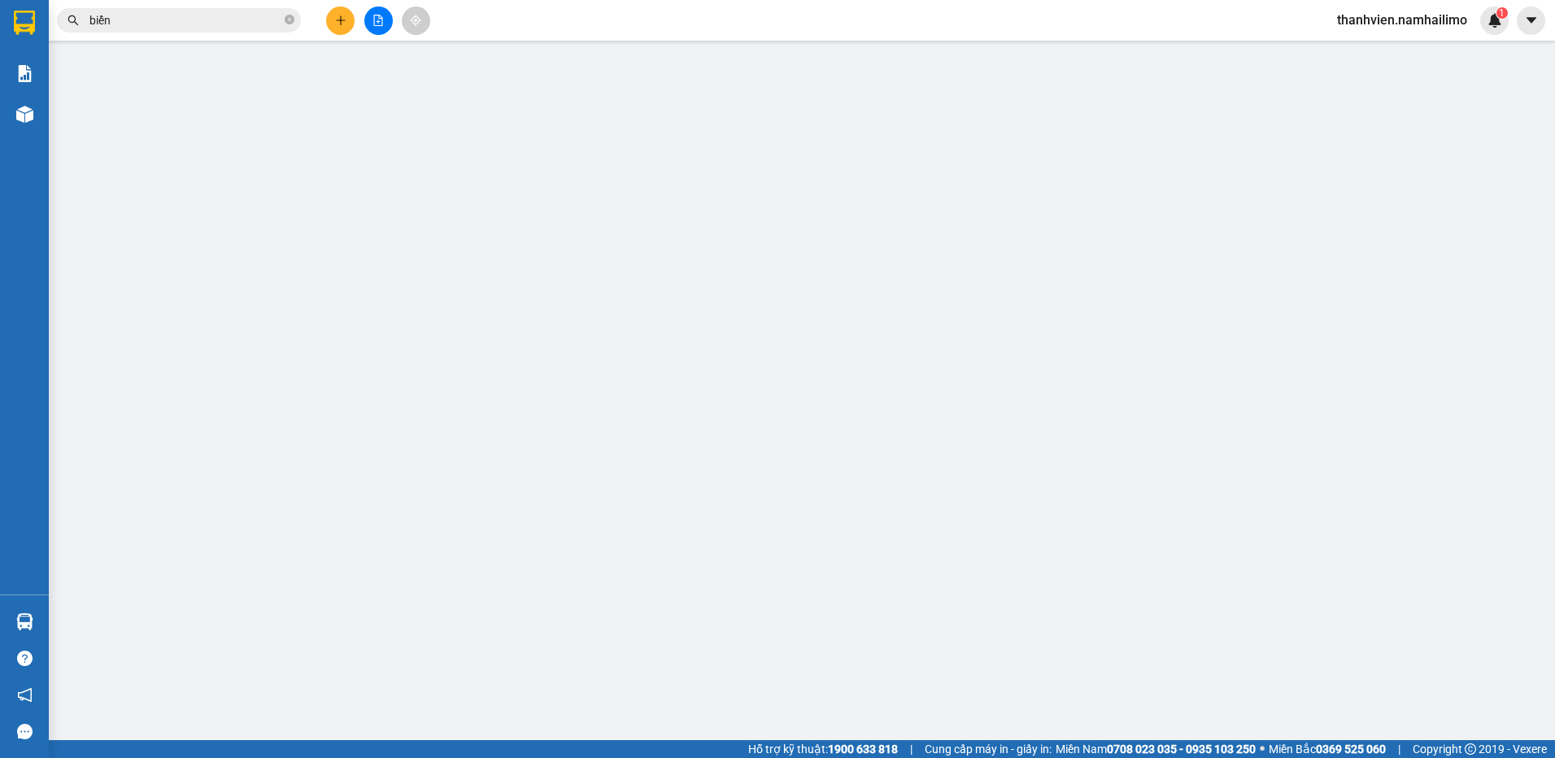
type input "0949125739"
type input "Nhung"
type input "0937760141"
type input "Tuyet"
type input "30.000"
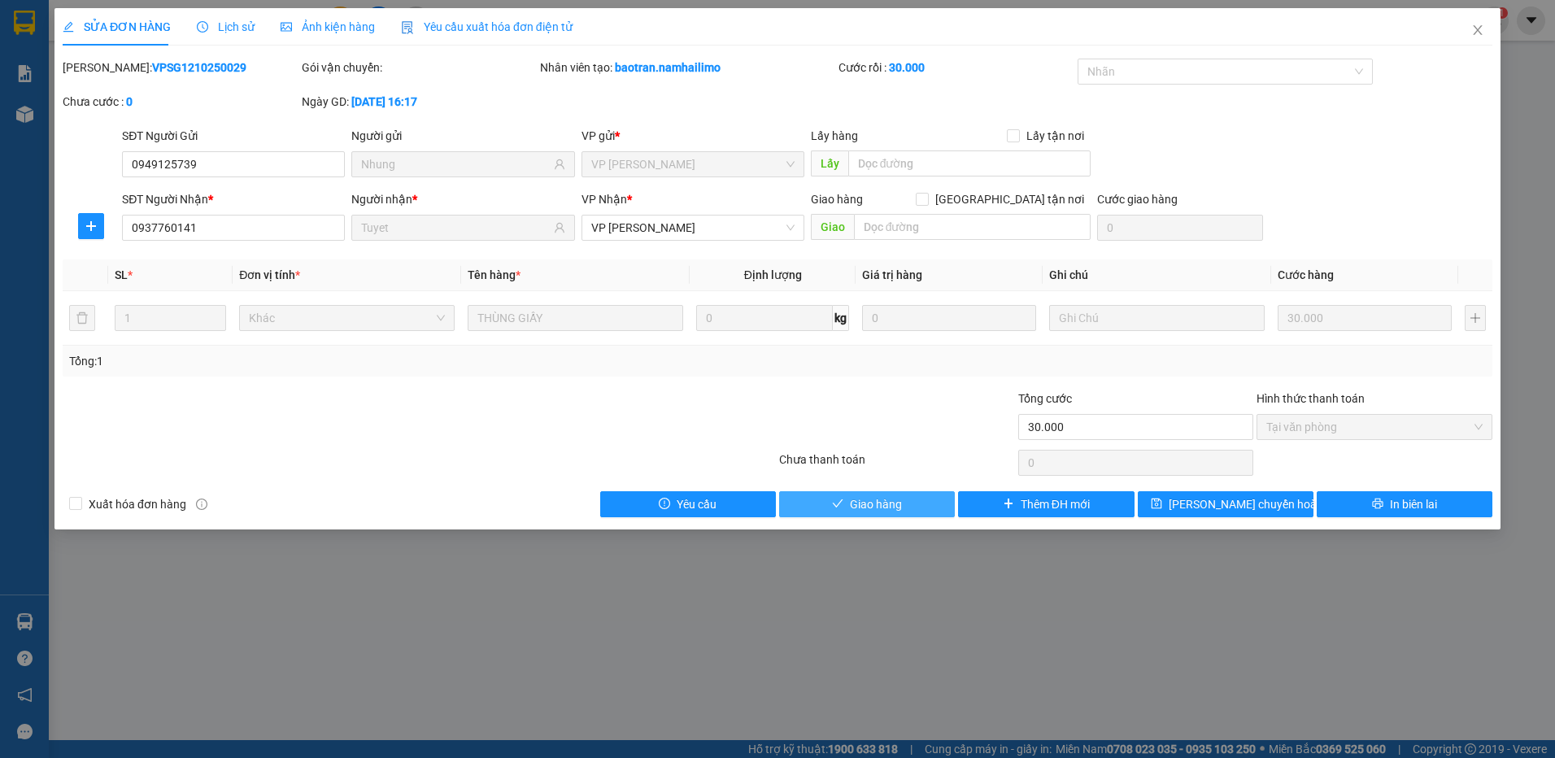
click at [903, 503] on button "Giao hàng" at bounding box center [867, 504] width 176 height 26
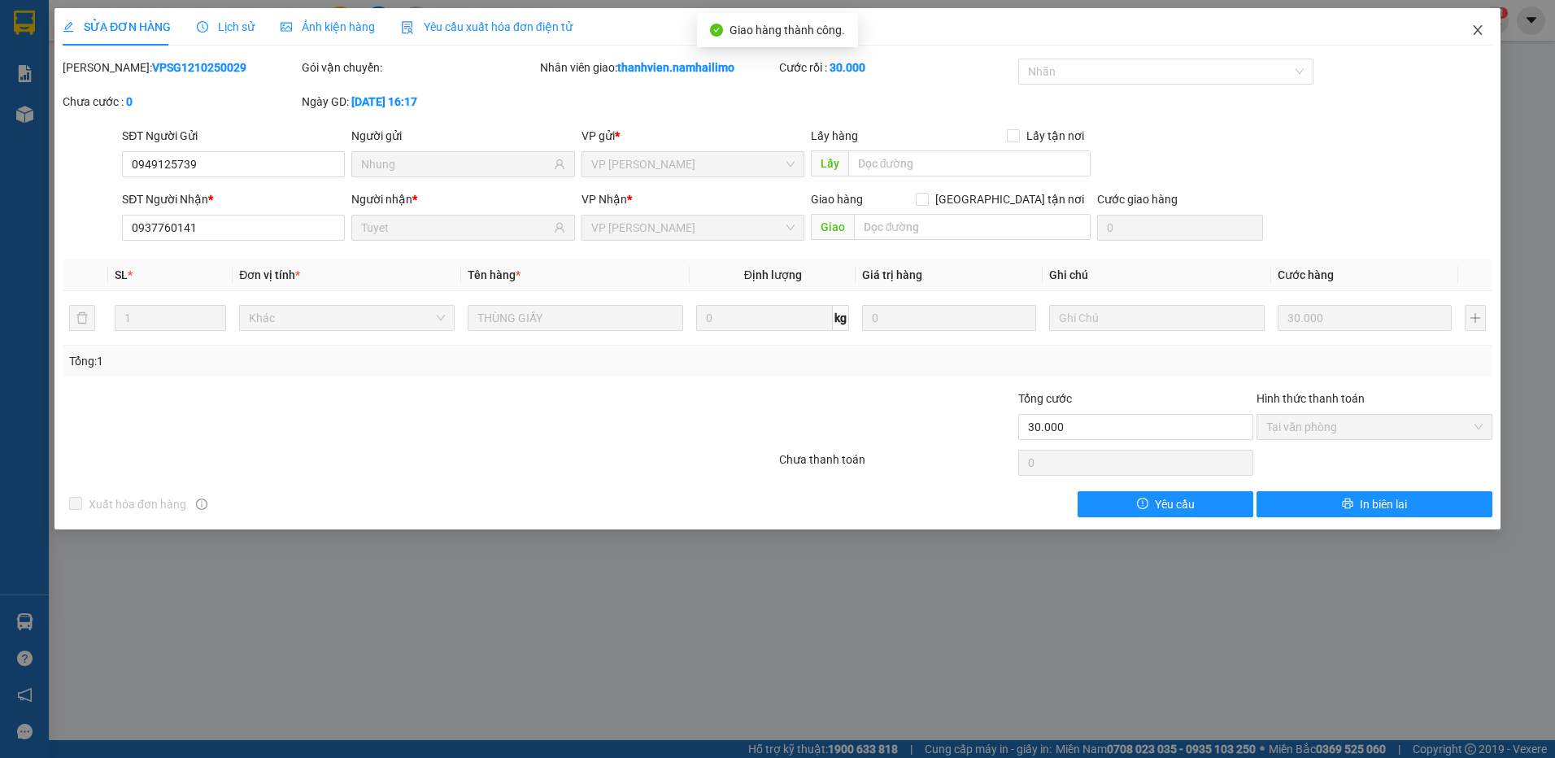
click at [1480, 30] on icon "close" at bounding box center [1477, 30] width 13 height 13
